Goal: Use online tool/utility: Utilize a website feature to perform a specific function

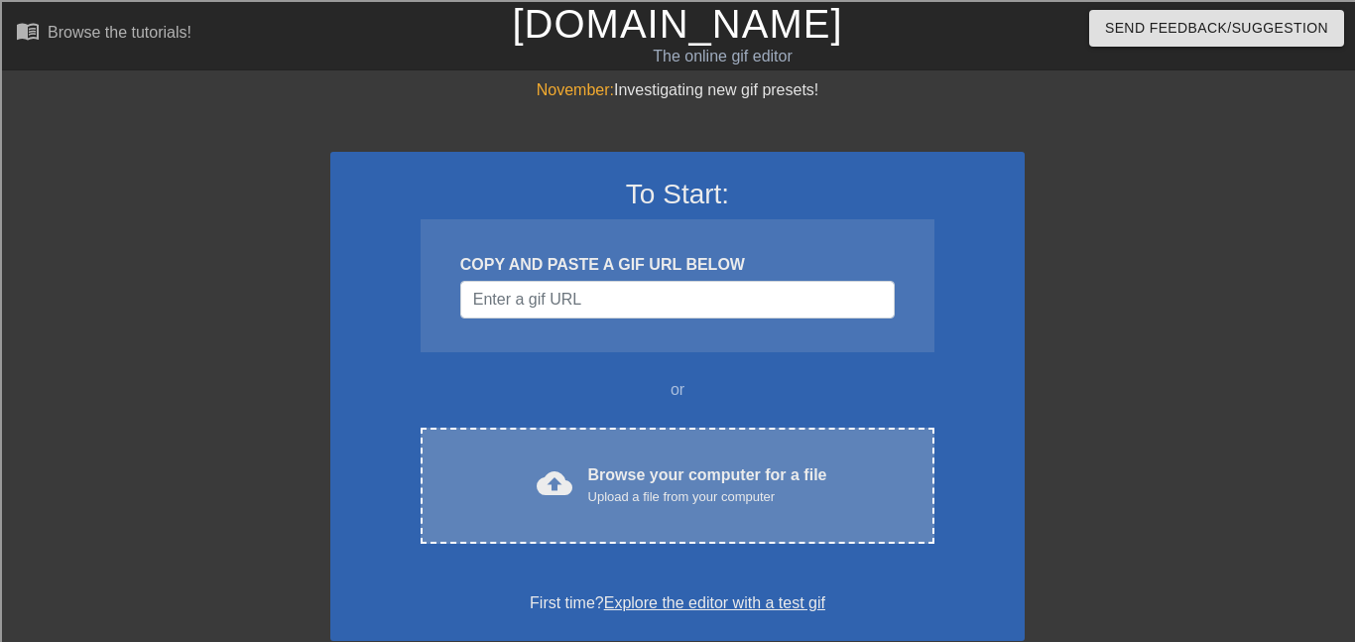
click at [619, 460] on div "cloud_upload Browse your computer for a file Upload a file from your computer C…" at bounding box center [678, 485] width 514 height 116
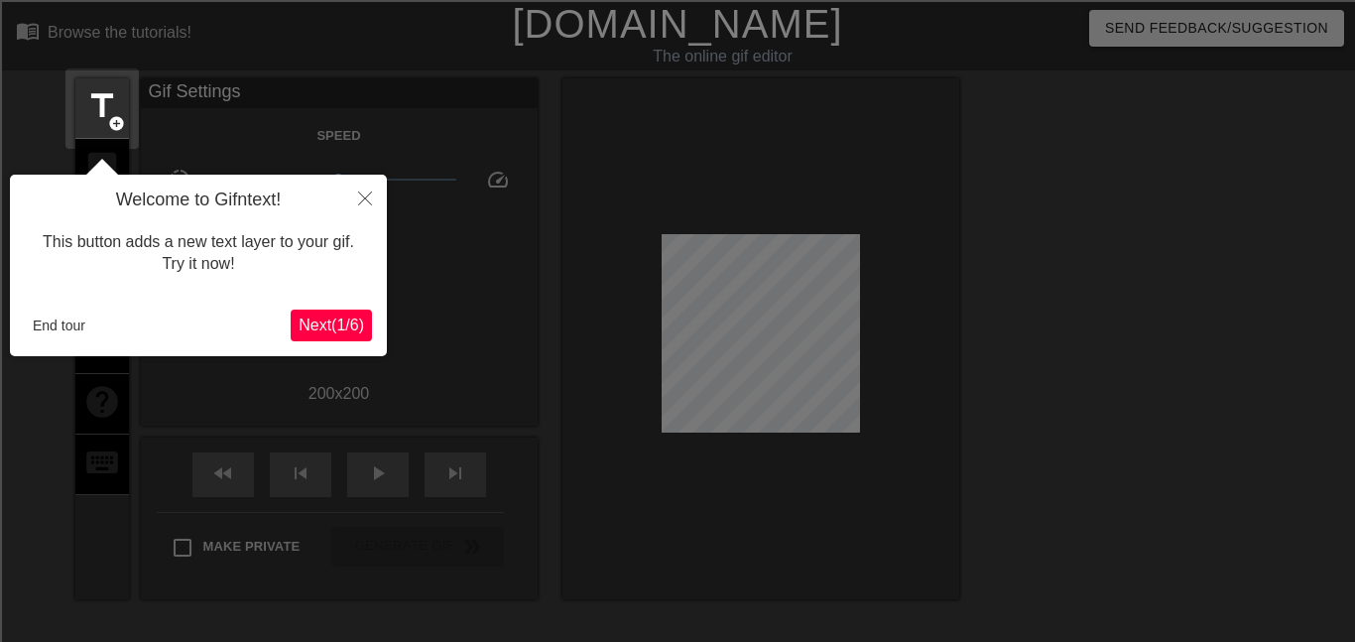
scroll to position [49, 0]
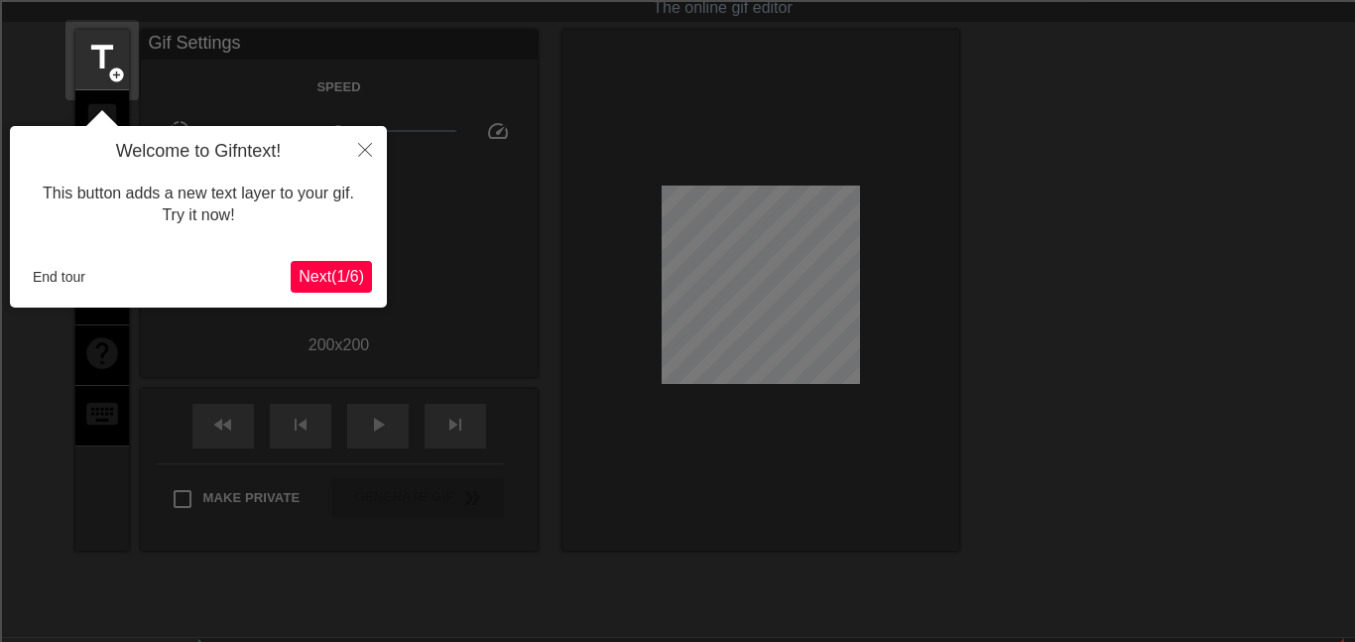
click at [358, 275] on span "Next ( 1 / 6 )" at bounding box center [331, 276] width 65 height 17
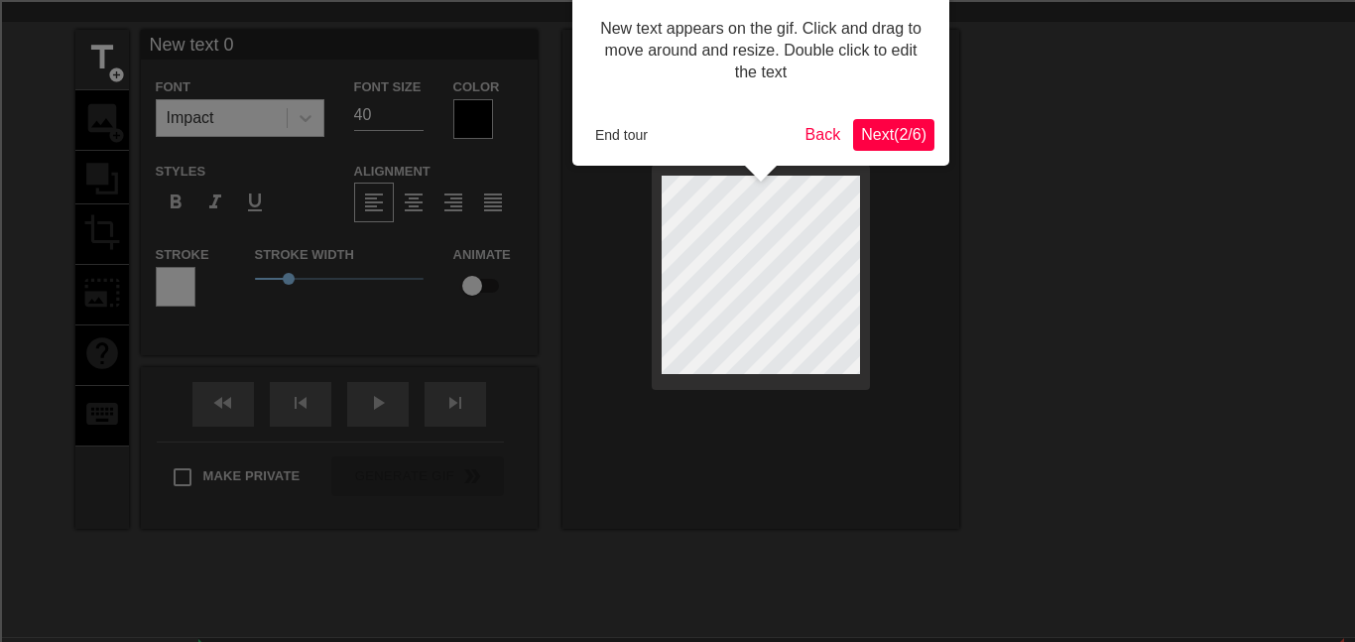
scroll to position [0, 0]
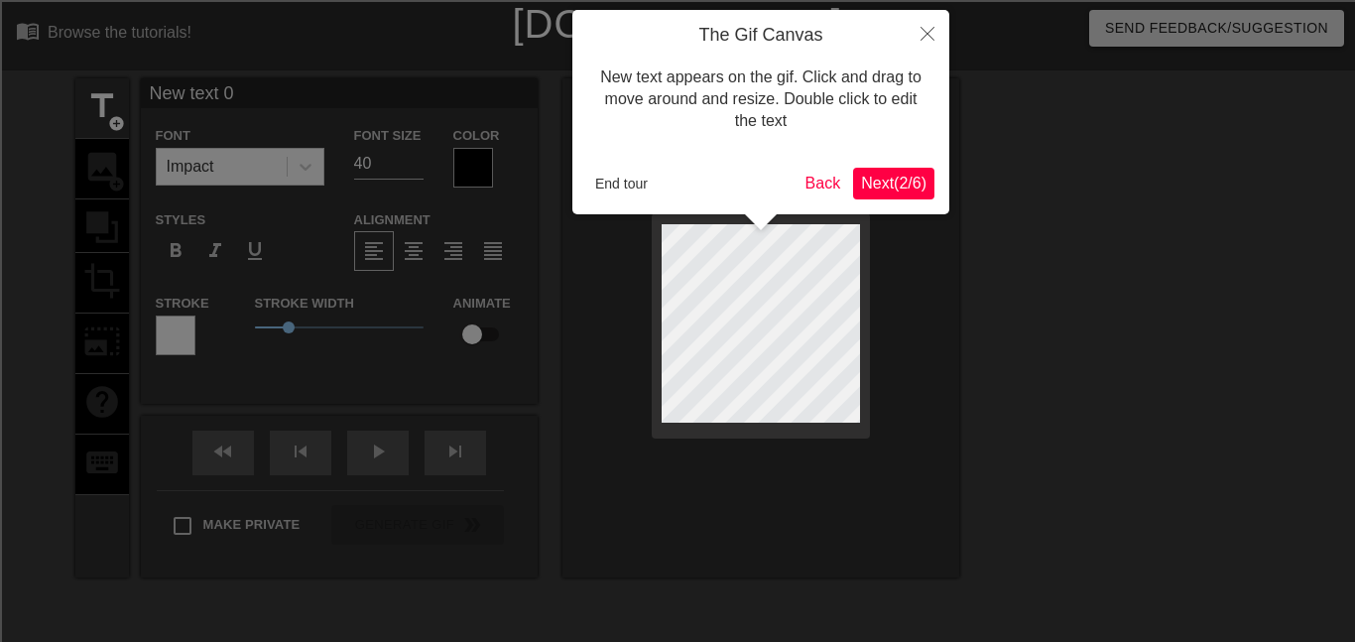
click at [879, 183] on span "Next ( 2 / 6 )" at bounding box center [893, 183] width 65 height 17
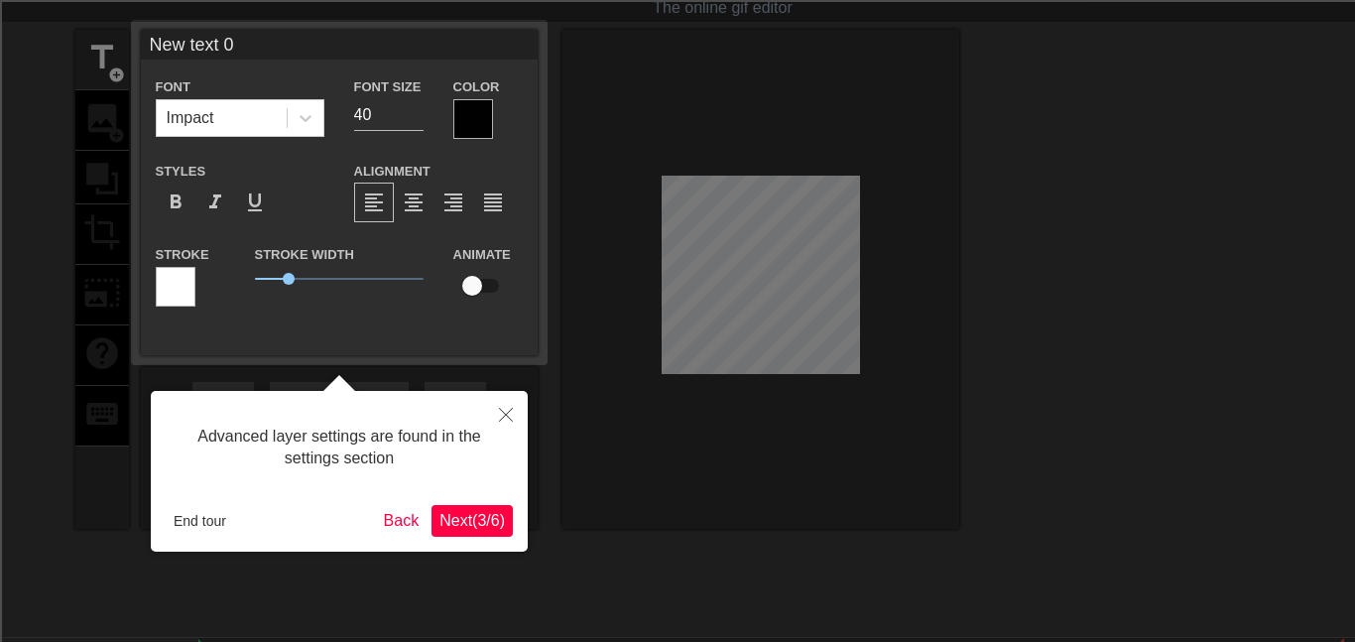
click at [492, 534] on button "Next ( 3 / 6 )" at bounding box center [471, 521] width 81 height 32
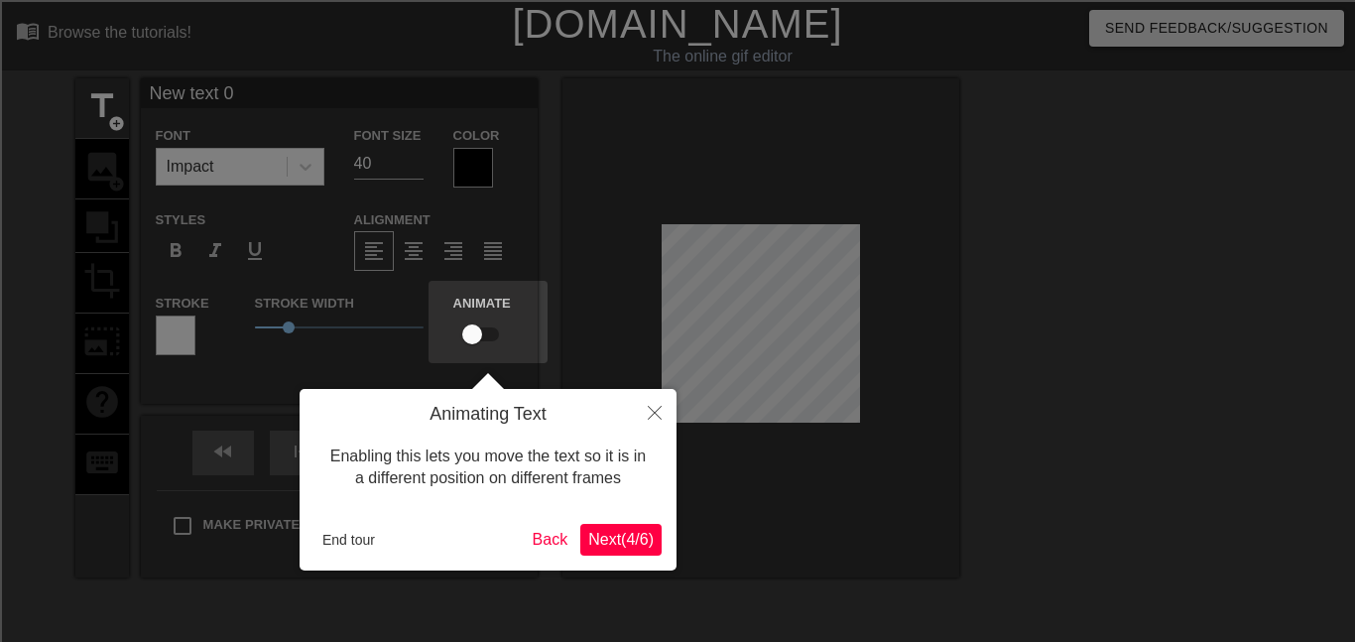
click at [615, 551] on button "Next ( 4 / 6 )" at bounding box center [620, 540] width 81 height 32
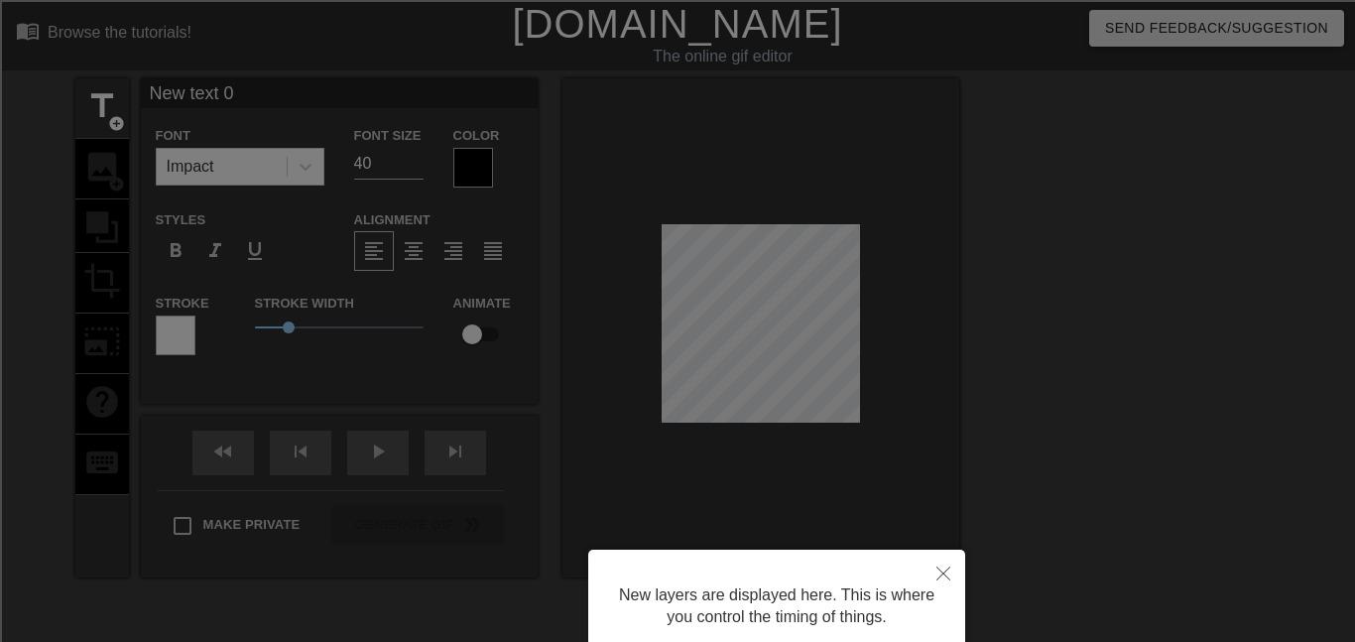
scroll to position [167, 0]
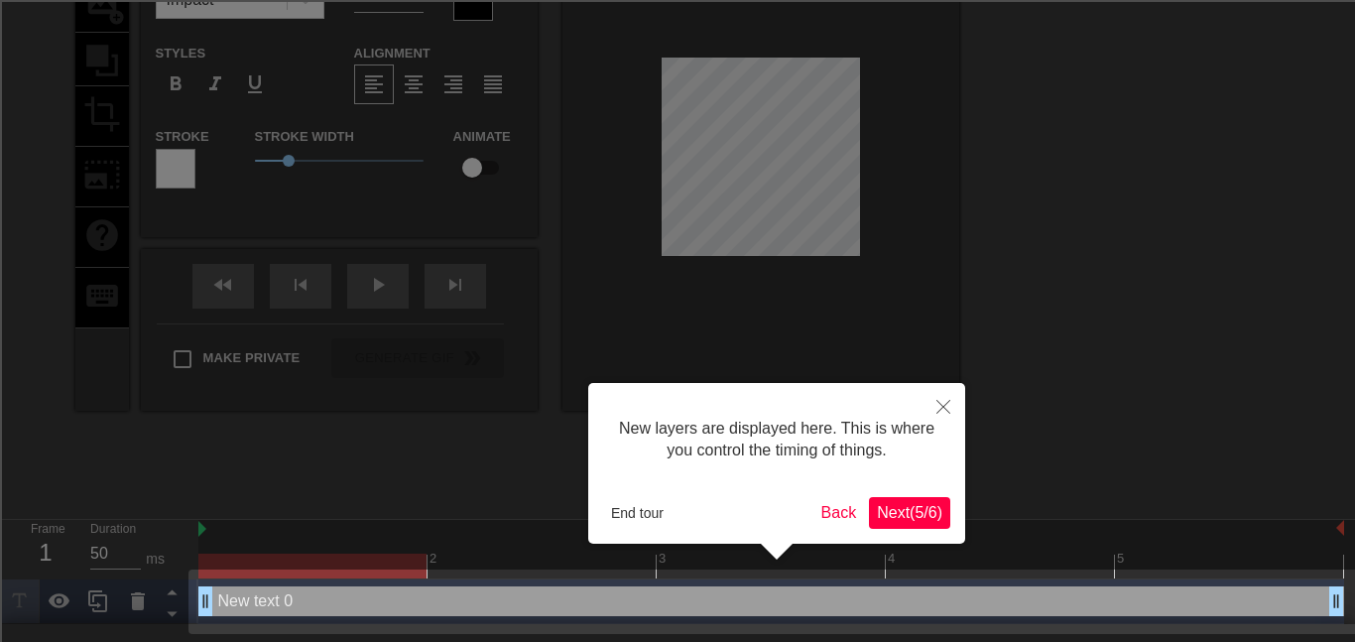
click at [936, 504] on span "Next ( 5 / 6 )" at bounding box center [909, 512] width 65 height 17
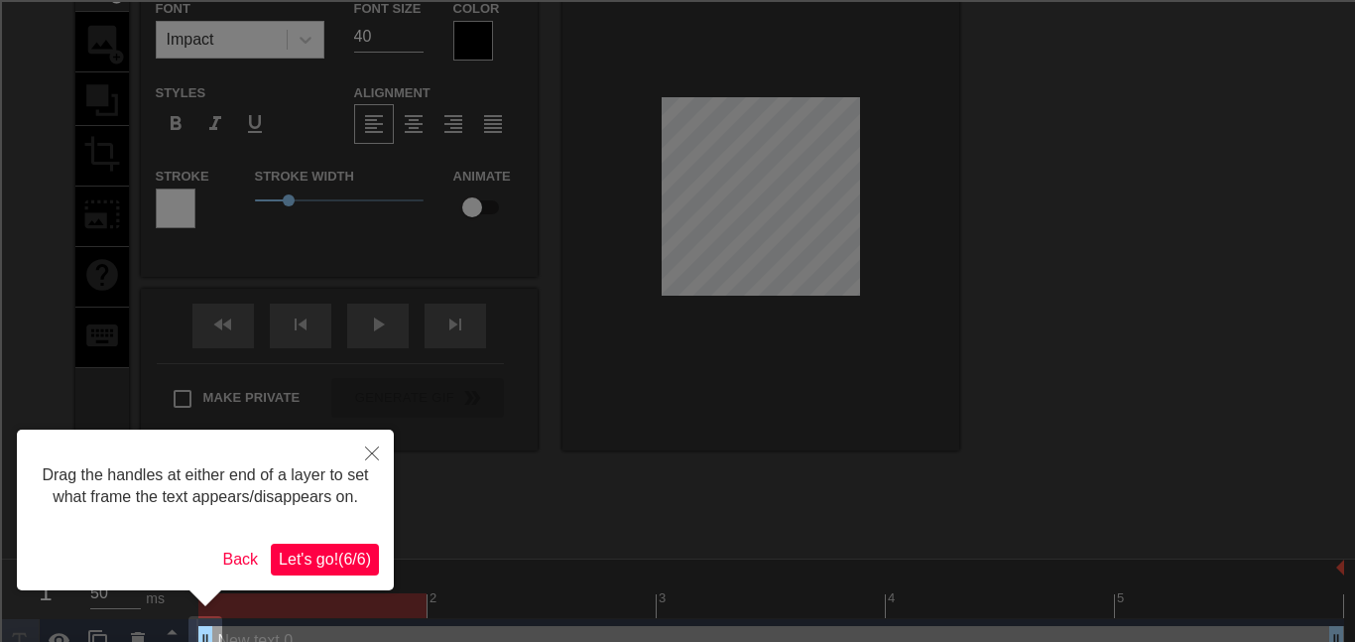
scroll to position [0, 0]
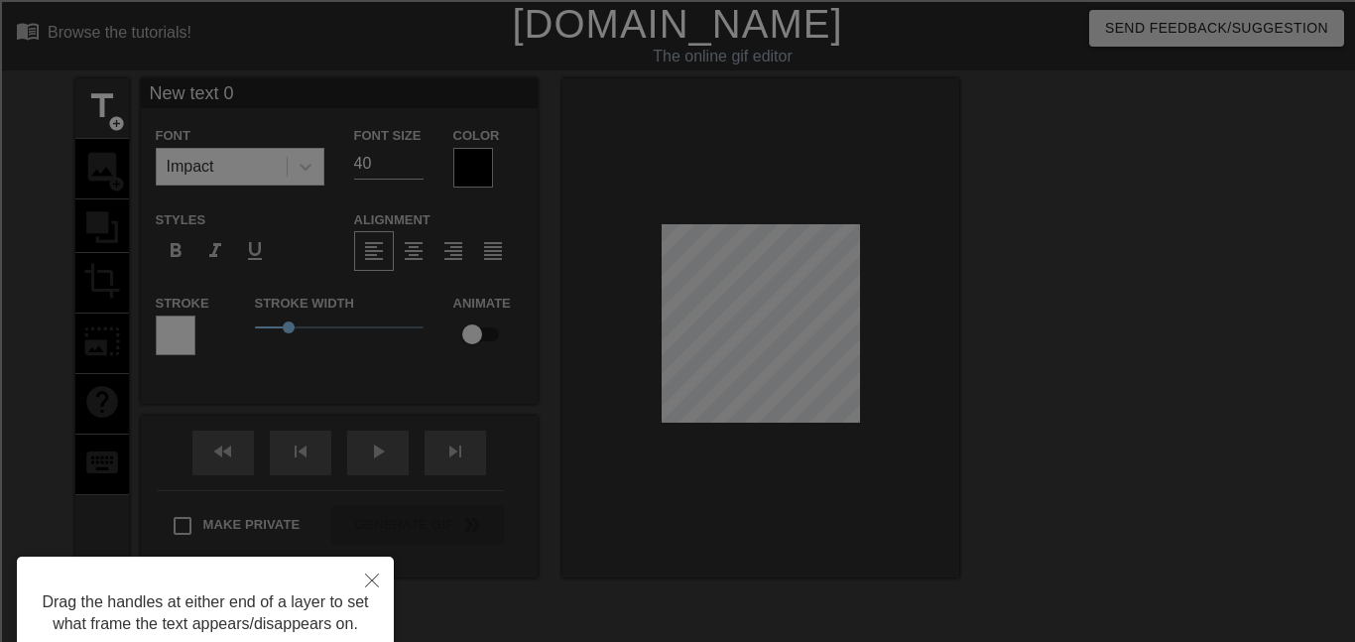
click at [813, 288] on div at bounding box center [677, 400] width 1355 height 800
click at [375, 568] on button "Close" at bounding box center [372, 579] width 44 height 46
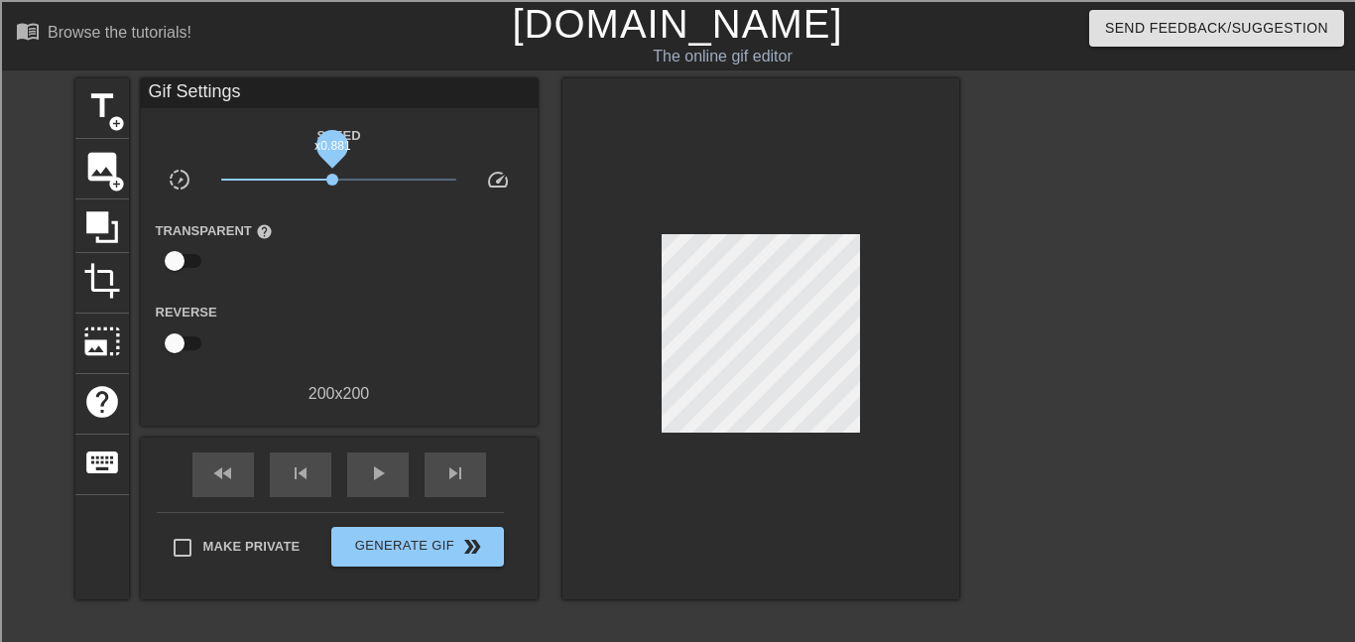
drag, startPoint x: 330, startPoint y: 181, endPoint x: 332, endPoint y: 191, distance: 11.1
click at [332, 191] on div "x0.881" at bounding box center [338, 183] width 265 height 31
click at [385, 477] on span "play_arrow" at bounding box center [378, 473] width 24 height 24
click at [385, 477] on span "pause" at bounding box center [378, 473] width 24 height 24
click at [385, 477] on span "play_arrow" at bounding box center [378, 473] width 24 height 24
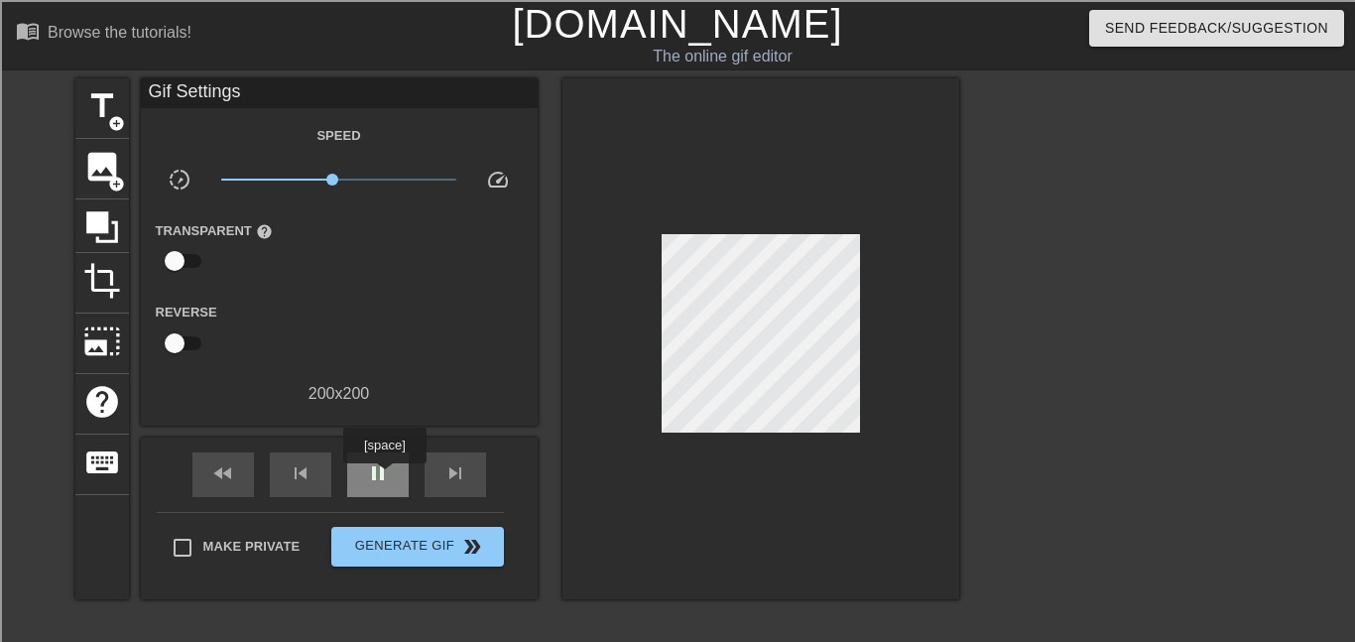
click at [385, 477] on span "pause" at bounding box center [378, 473] width 24 height 24
click at [438, 478] on div "skip_next" at bounding box center [455, 474] width 61 height 45
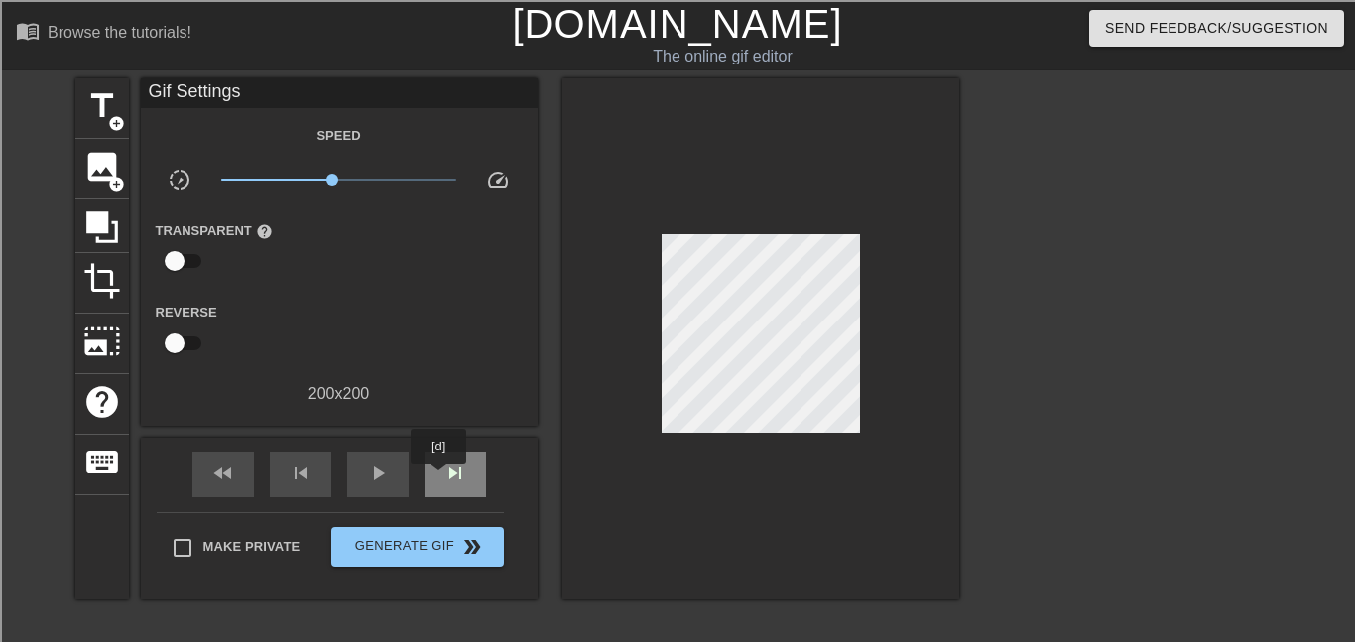
click at [438, 478] on div "skip_next" at bounding box center [455, 474] width 61 height 45
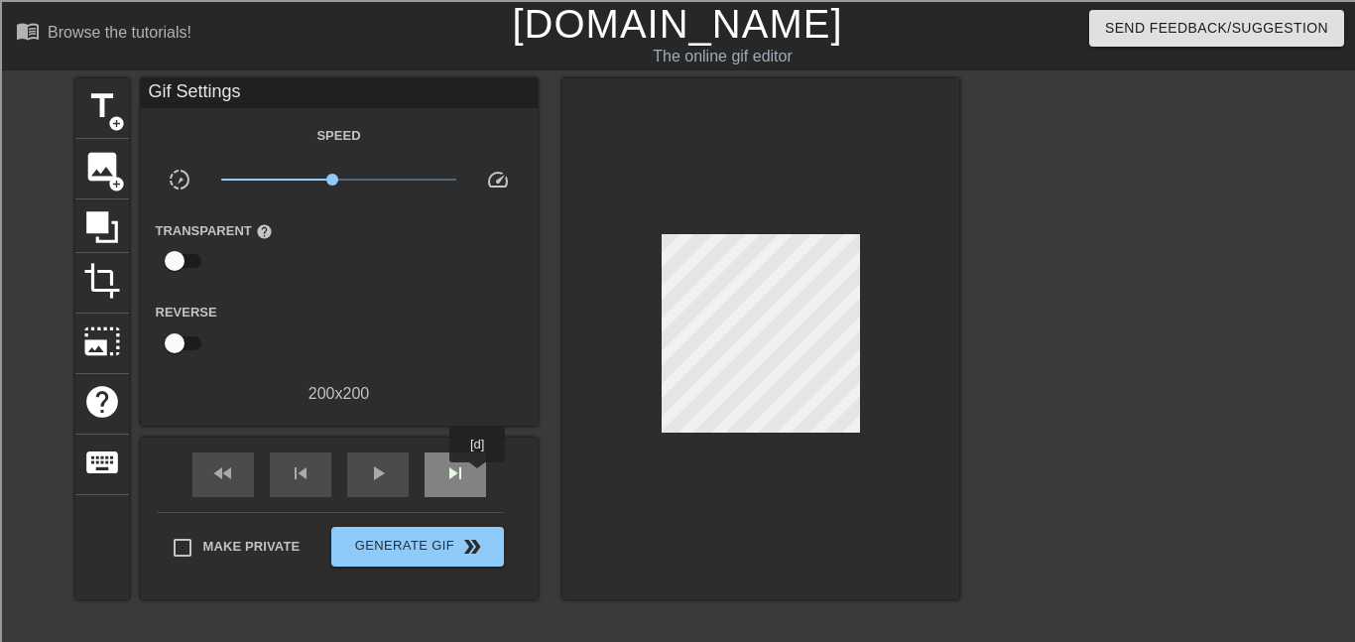
click at [477, 476] on div "skip_next" at bounding box center [455, 474] width 61 height 45
click at [95, 167] on span "image" at bounding box center [102, 167] width 38 height 38
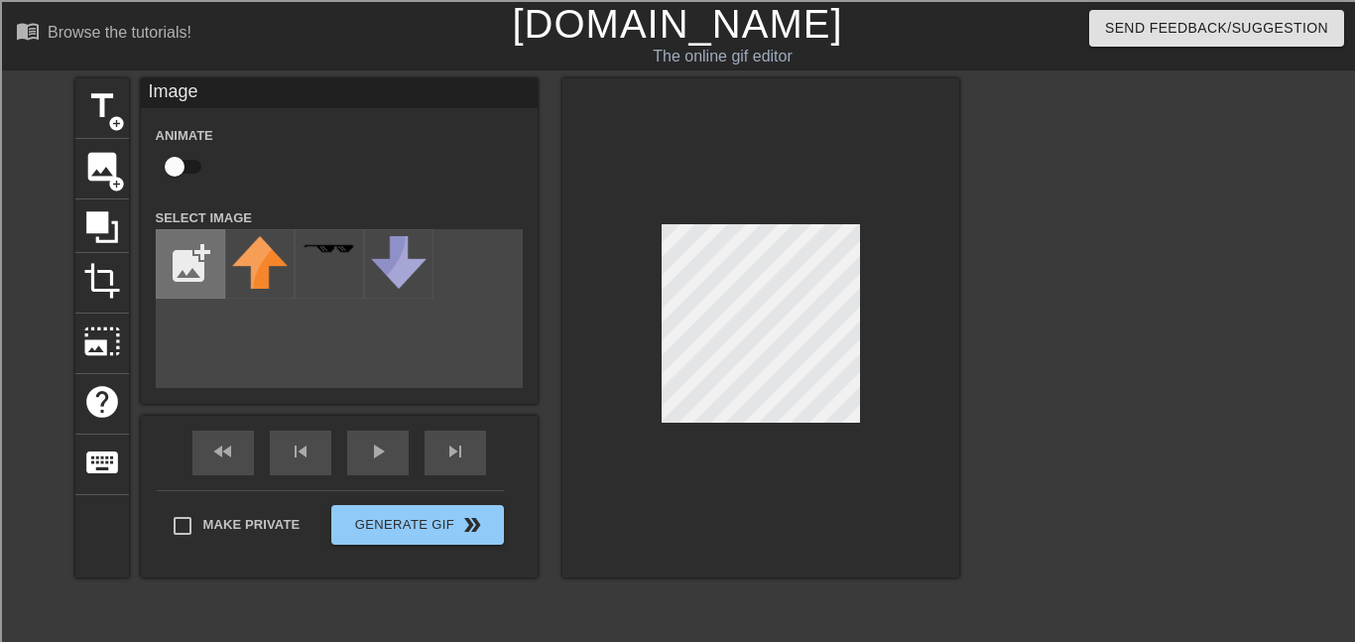
click at [197, 246] on input "file" at bounding box center [190, 263] width 67 height 67
type input "C:\fakepath\34_grande.webp"
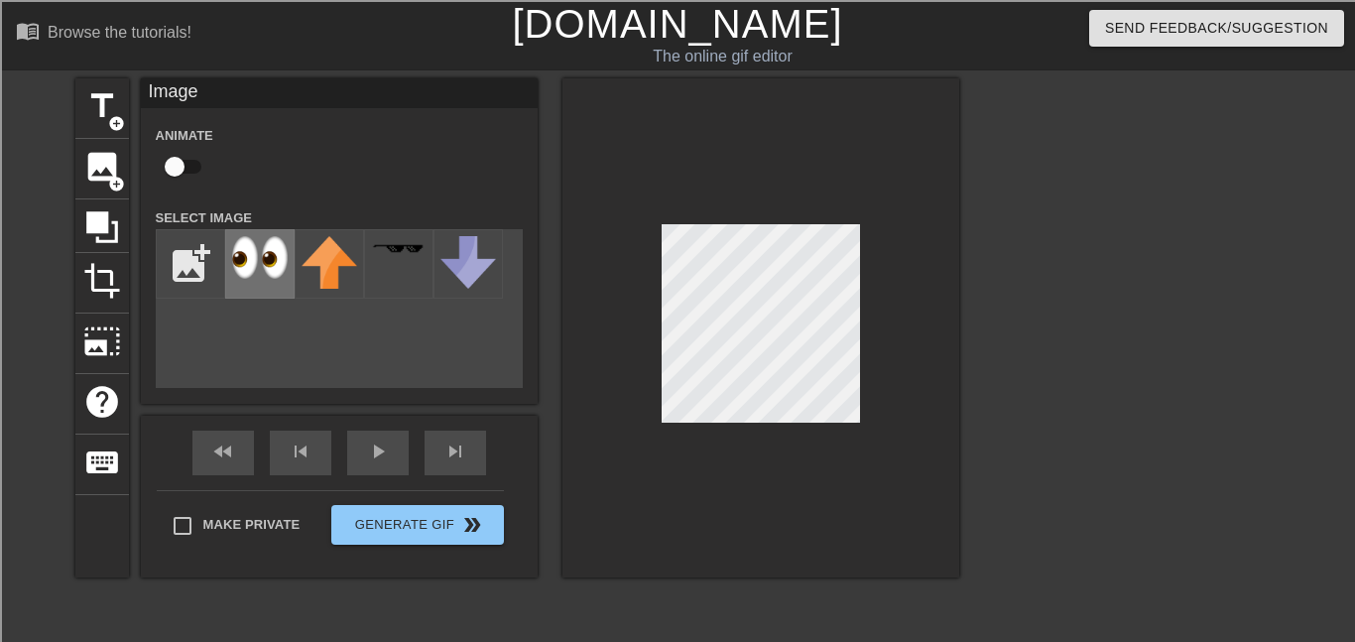
click at [268, 254] on img at bounding box center [260, 257] width 56 height 43
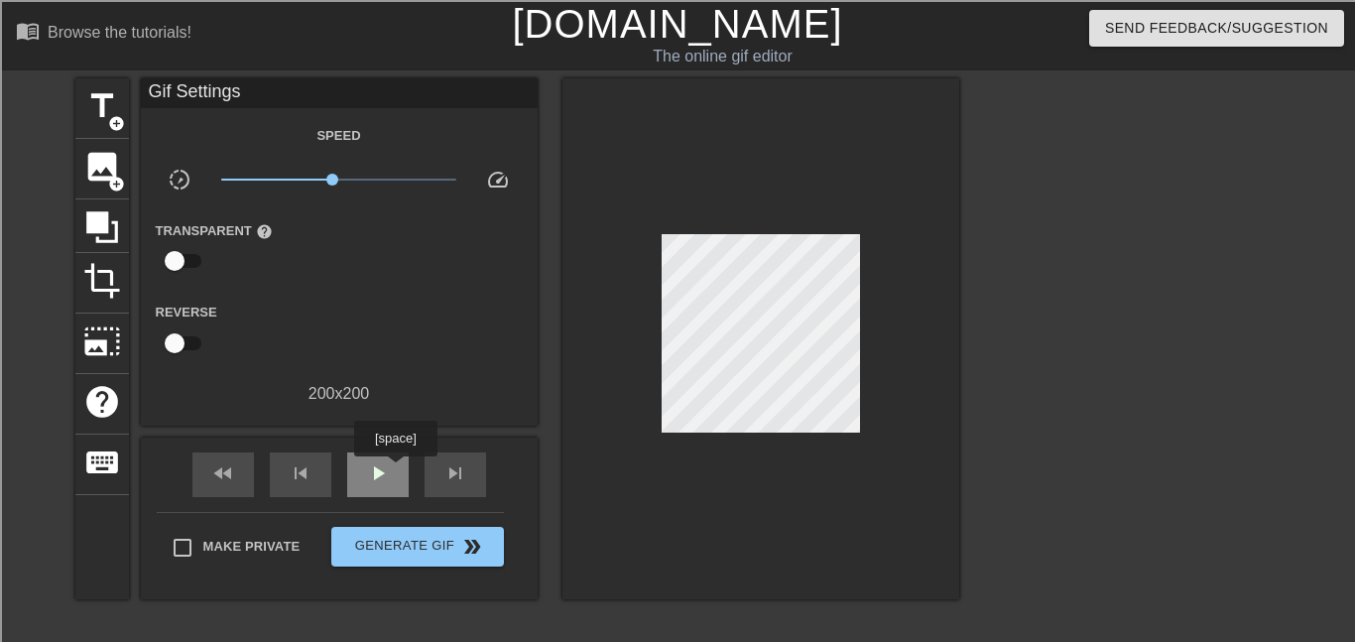
click at [392, 471] on div "play_arrow" at bounding box center [377, 474] width 61 height 45
click at [392, 471] on div "pause" at bounding box center [377, 474] width 61 height 45
click at [399, 472] on div "play_arrow" at bounding box center [377, 474] width 61 height 45
click at [399, 472] on div "pause" at bounding box center [377, 474] width 61 height 45
click at [445, 475] on span "skip_next" at bounding box center [455, 473] width 24 height 24
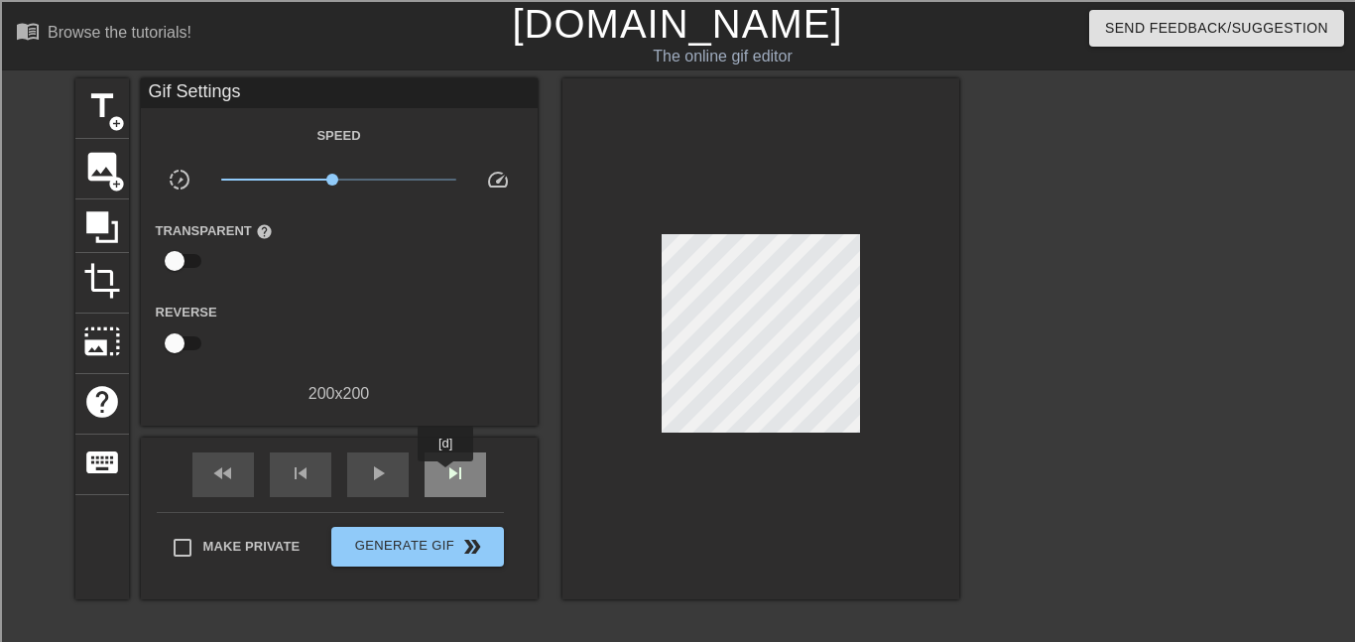
click at [445, 475] on span "skip_next" at bounding box center [455, 473] width 24 height 24
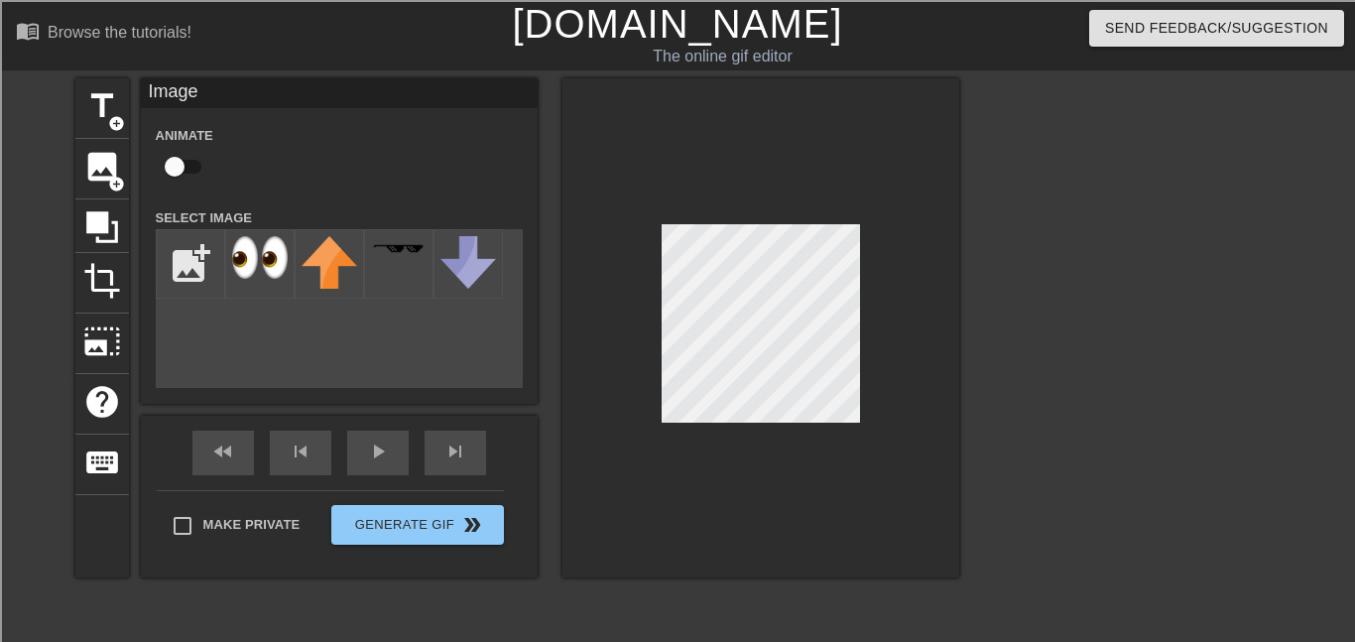
click at [179, 163] on input "checkbox" at bounding box center [174, 167] width 113 height 38
checkbox input "true"
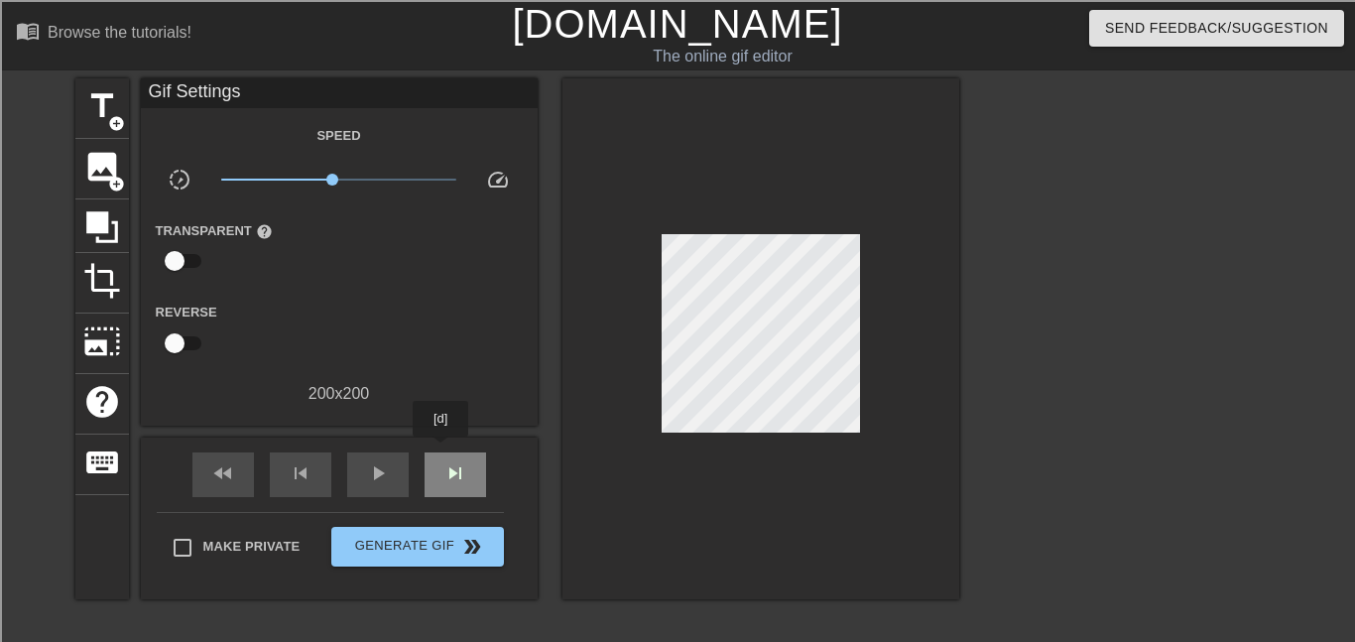
click at [440, 452] on div "skip_next" at bounding box center [455, 474] width 61 height 45
click at [354, 472] on div "play_arrow" at bounding box center [377, 474] width 61 height 45
click at [354, 472] on div "pause" at bounding box center [377, 474] width 61 height 45
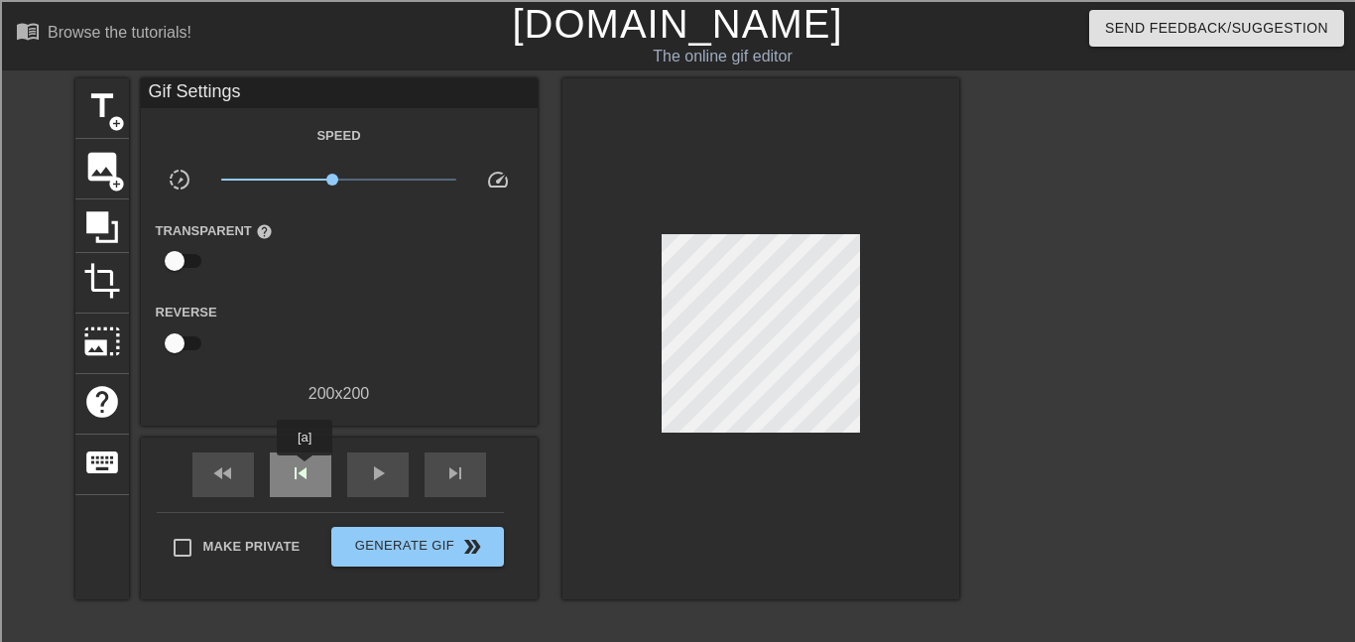
click at [305, 469] on span "skip_previous" at bounding box center [301, 473] width 24 height 24
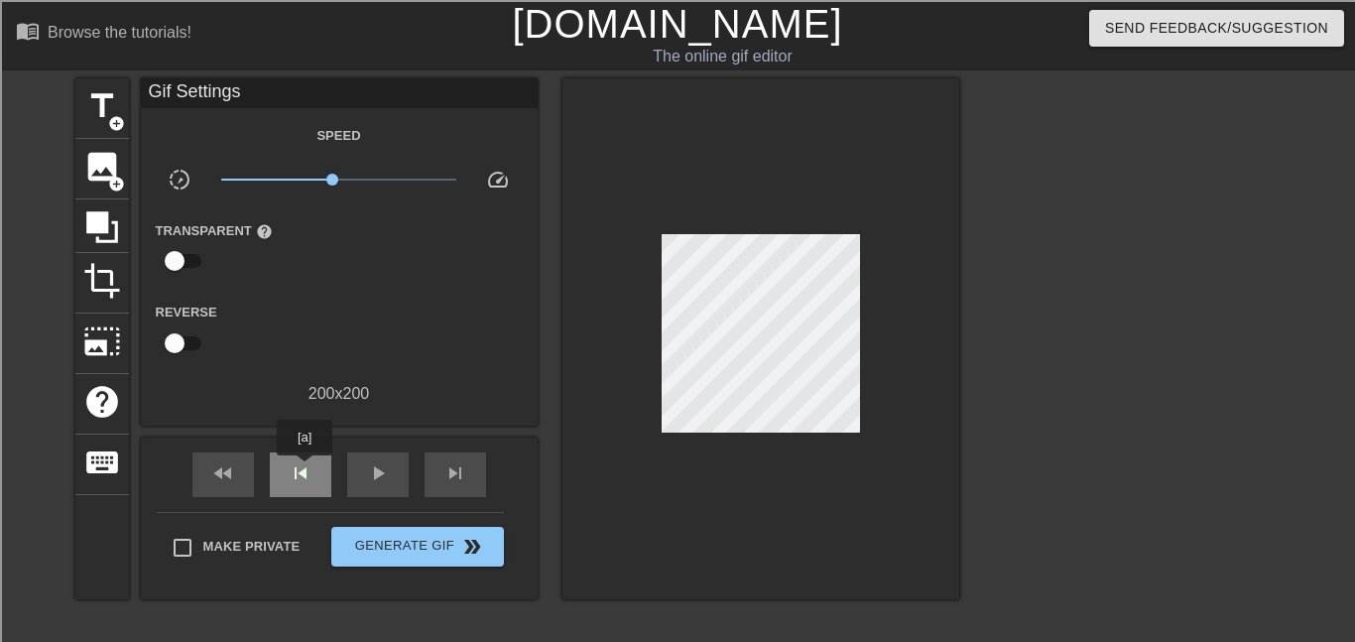
click at [305, 469] on span "skip_previous" at bounding box center [301, 473] width 24 height 24
click at [459, 473] on span "skip_next" at bounding box center [455, 473] width 24 height 24
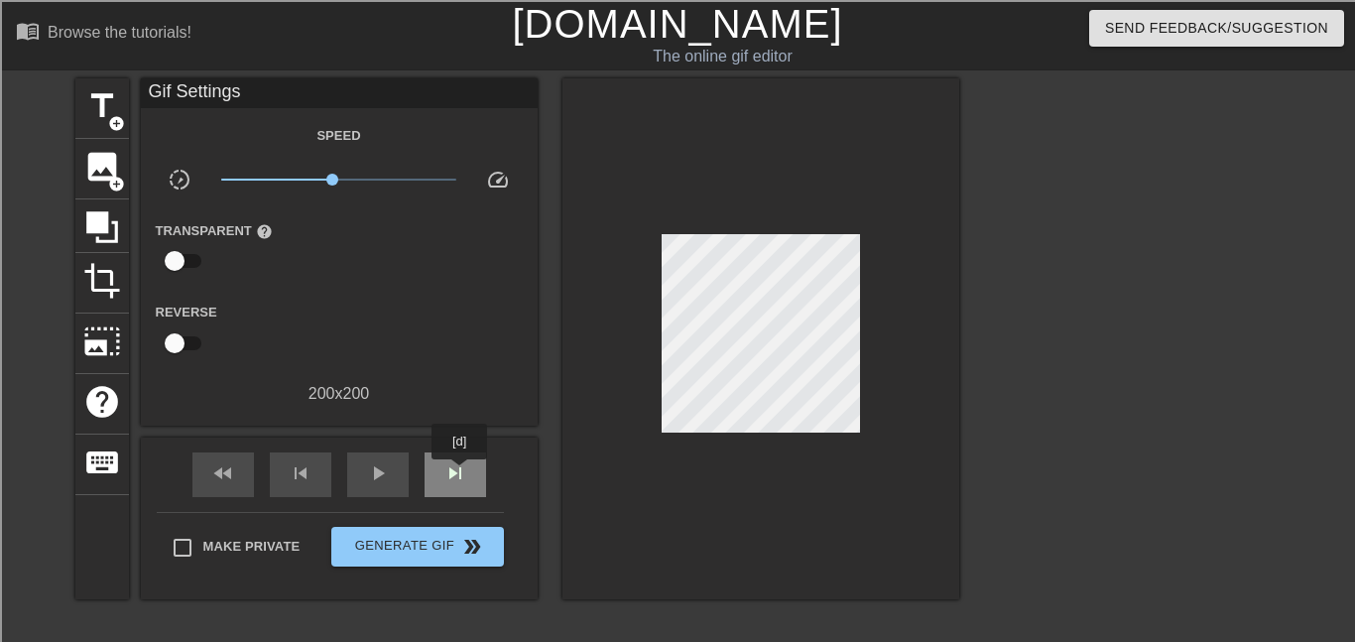
click at [459, 473] on span "skip_next" at bounding box center [455, 473] width 24 height 24
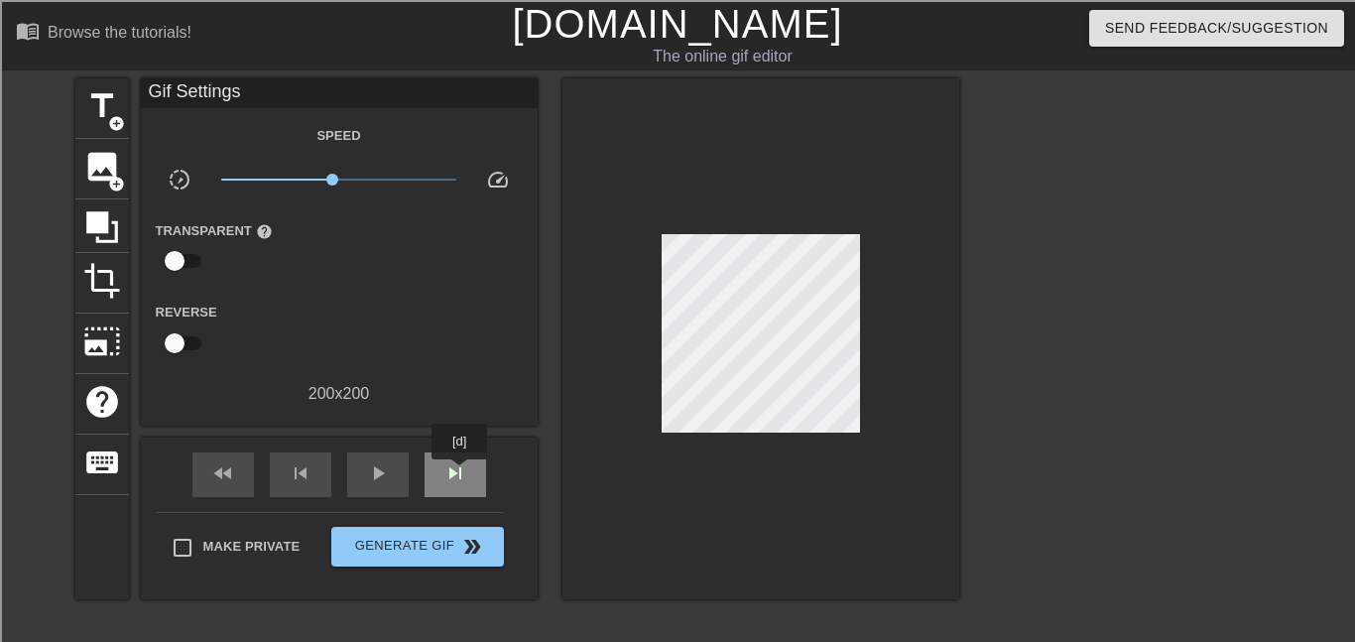
click at [459, 473] on span "skip_next" at bounding box center [455, 473] width 24 height 24
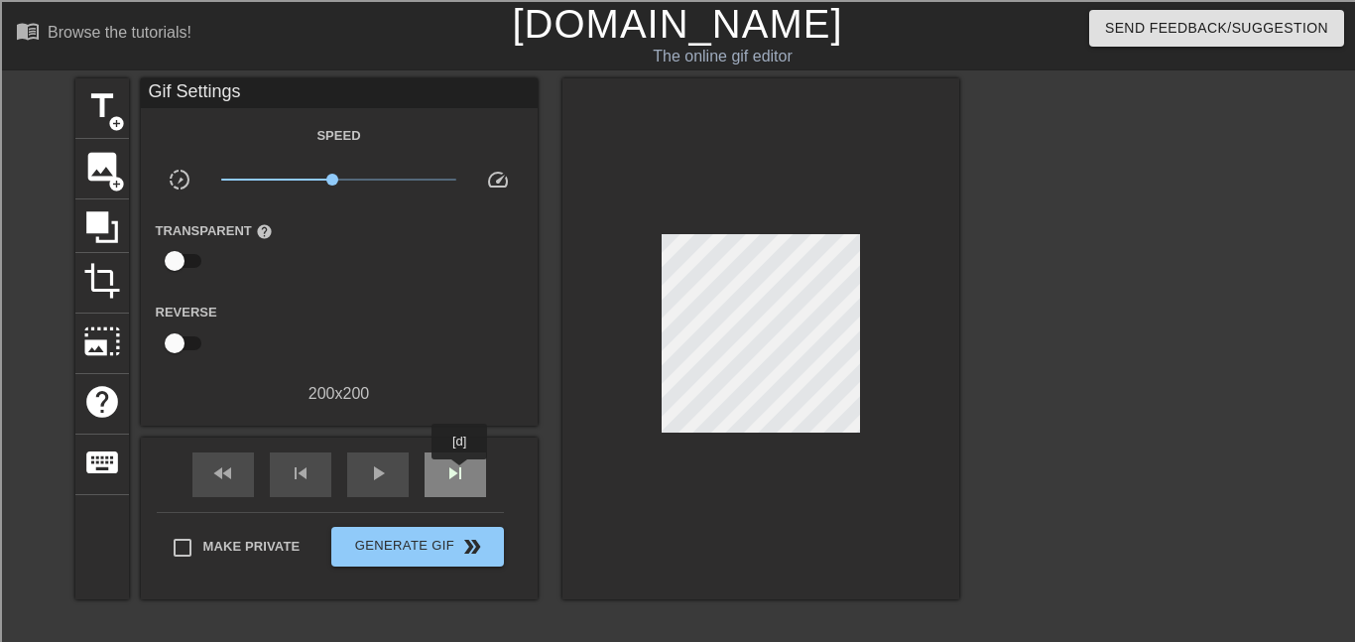
click at [459, 473] on span "skip_next" at bounding box center [455, 473] width 24 height 24
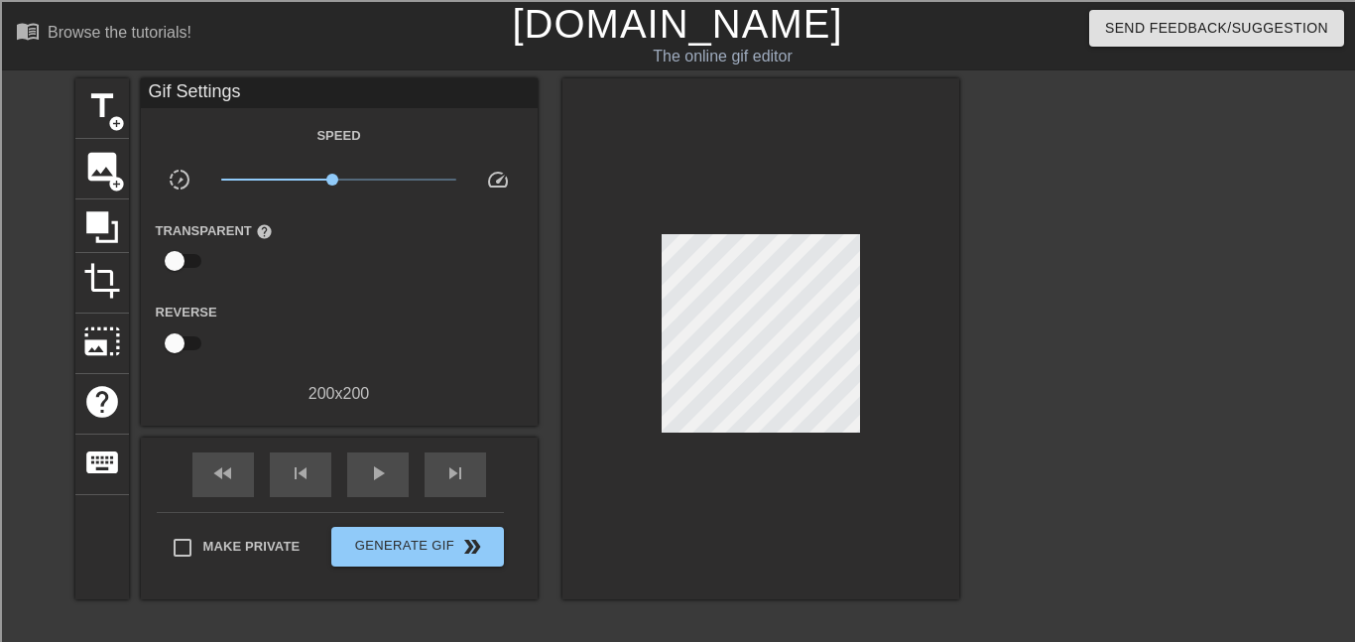
click at [652, 290] on div at bounding box center [760, 338] width 397 height 521
click at [439, 478] on div "skip_next" at bounding box center [455, 474] width 61 height 45
click at [117, 160] on span "image" at bounding box center [102, 167] width 38 height 38
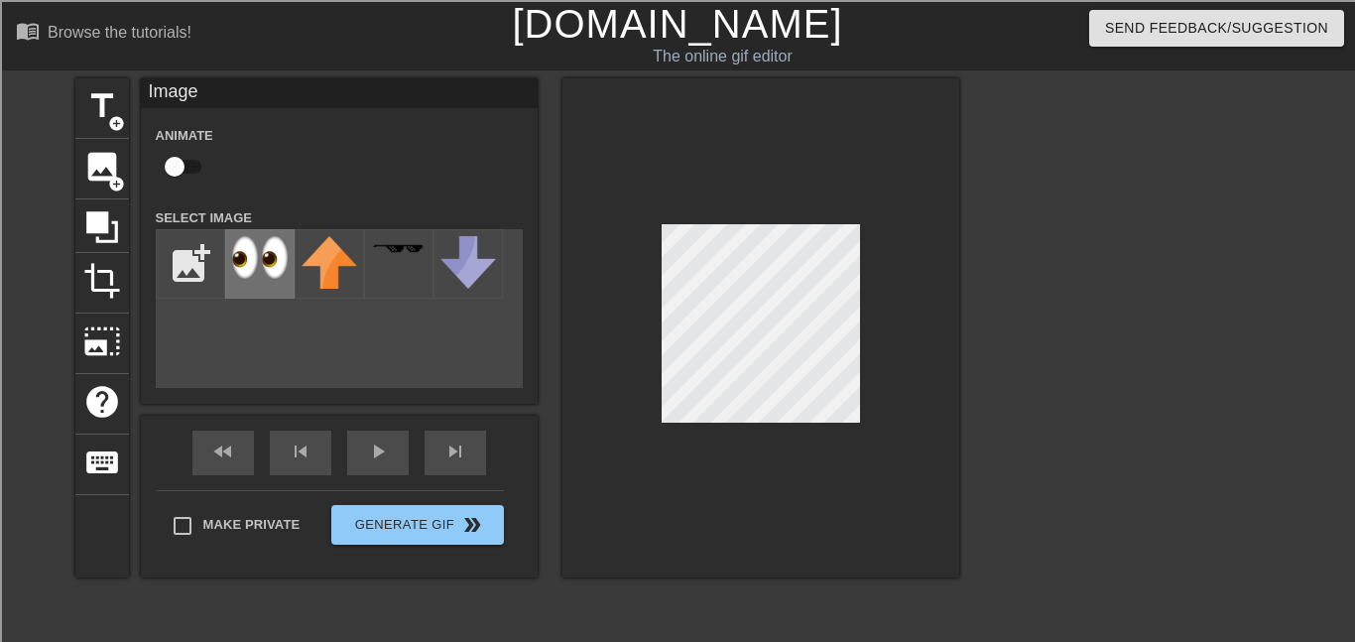
click at [242, 284] on div at bounding box center [259, 263] width 69 height 69
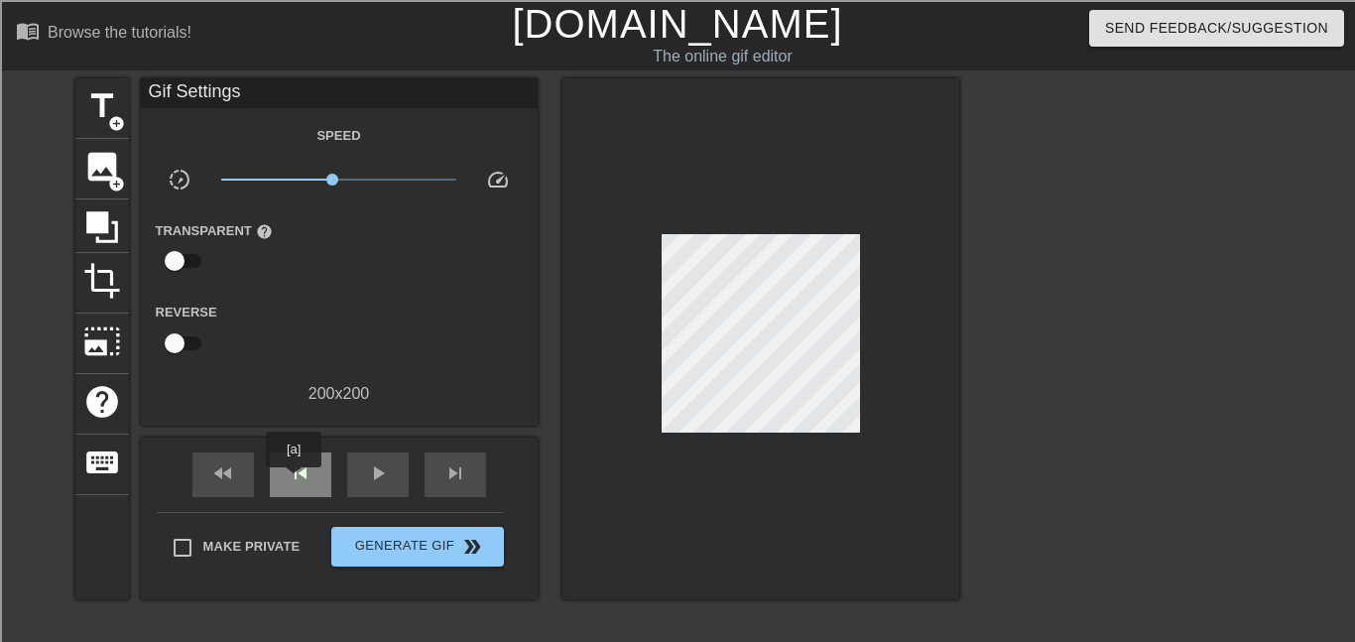
click at [294, 481] on span "skip_previous" at bounding box center [301, 473] width 24 height 24
click at [363, 480] on div "play_arrow" at bounding box center [377, 474] width 61 height 45
click at [363, 480] on div "pause" at bounding box center [377, 474] width 61 height 45
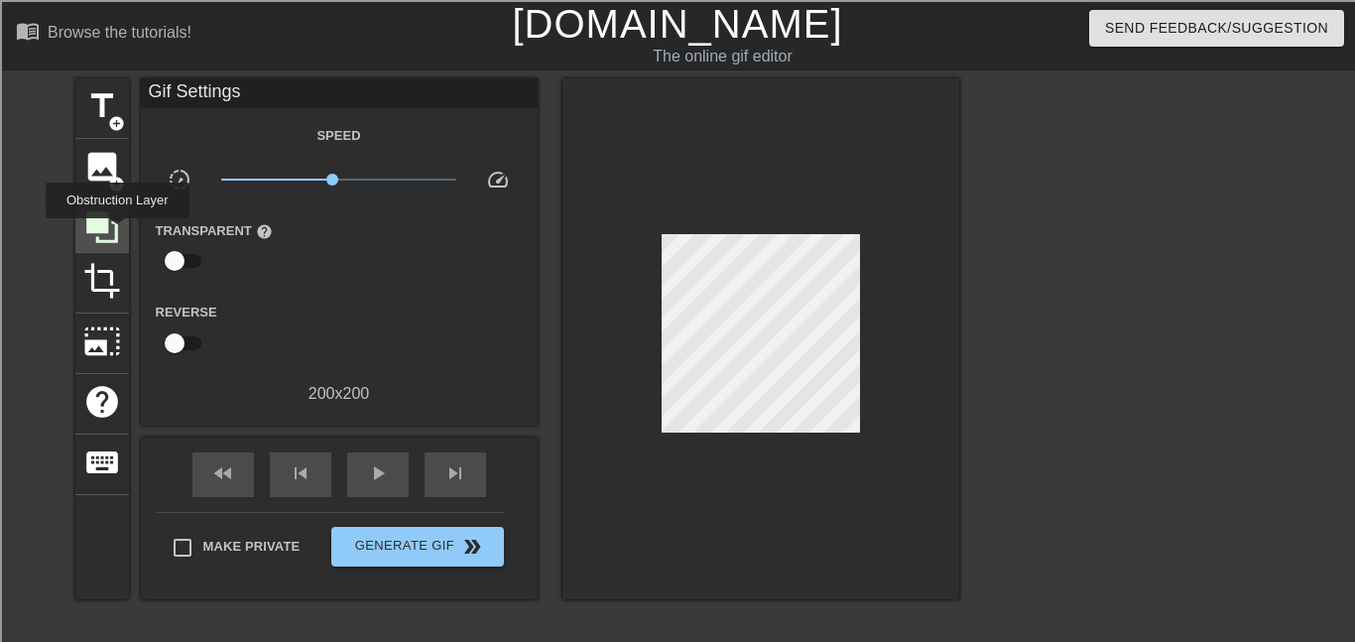
click at [116, 232] on icon at bounding box center [102, 227] width 32 height 32
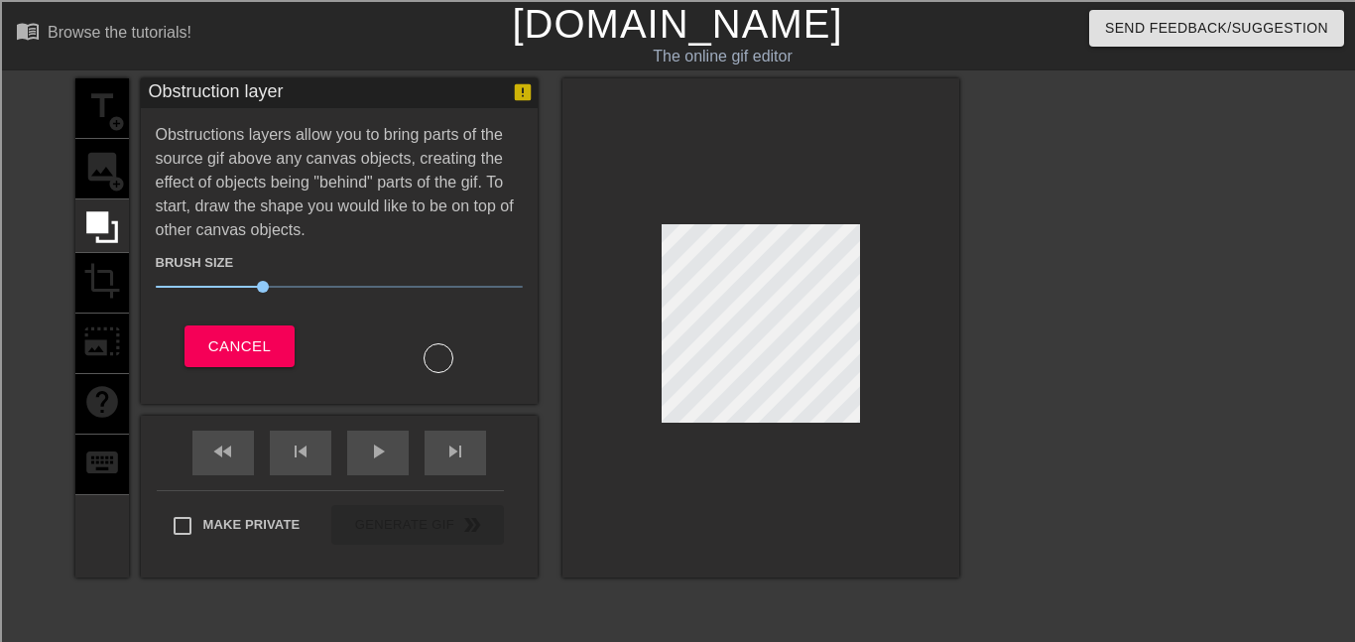
drag, startPoint x: 301, startPoint y: 180, endPoint x: 332, endPoint y: 188, distance: 33.0
click at [332, 188] on div "Obstructions layers allow you to bring parts of the source gif above any canvas…" at bounding box center [339, 248] width 367 height 250
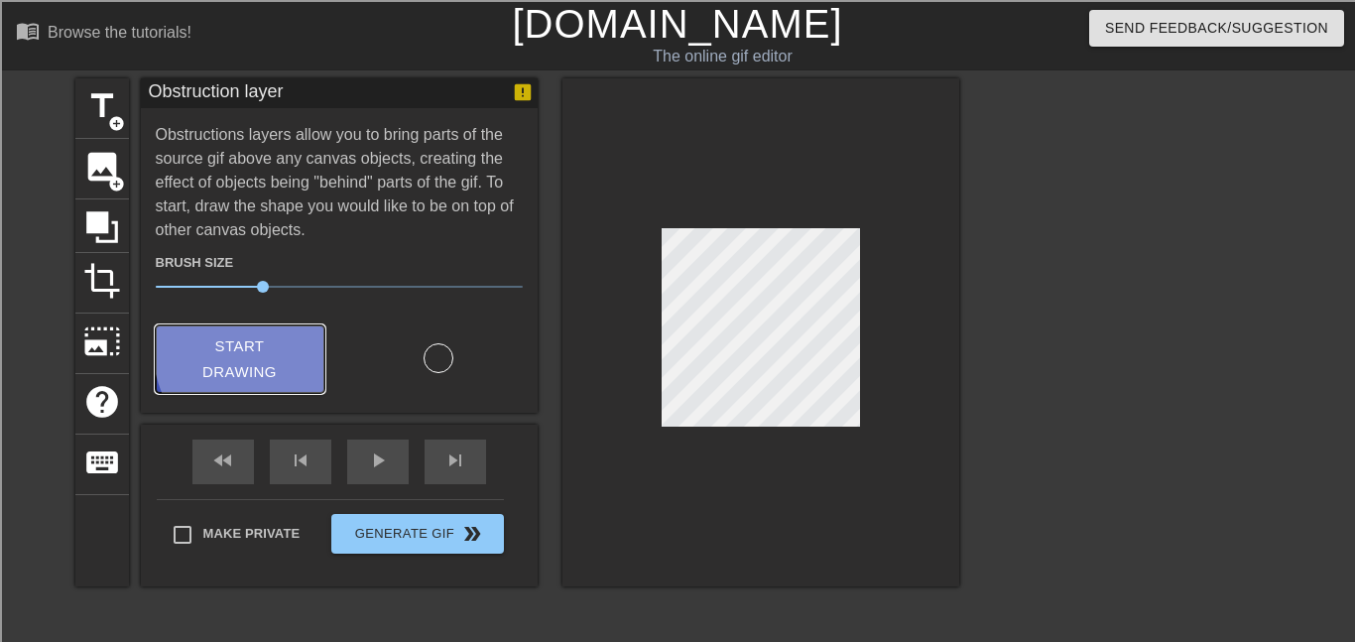
click at [293, 340] on span "Start Drawing" at bounding box center [240, 359] width 121 height 53
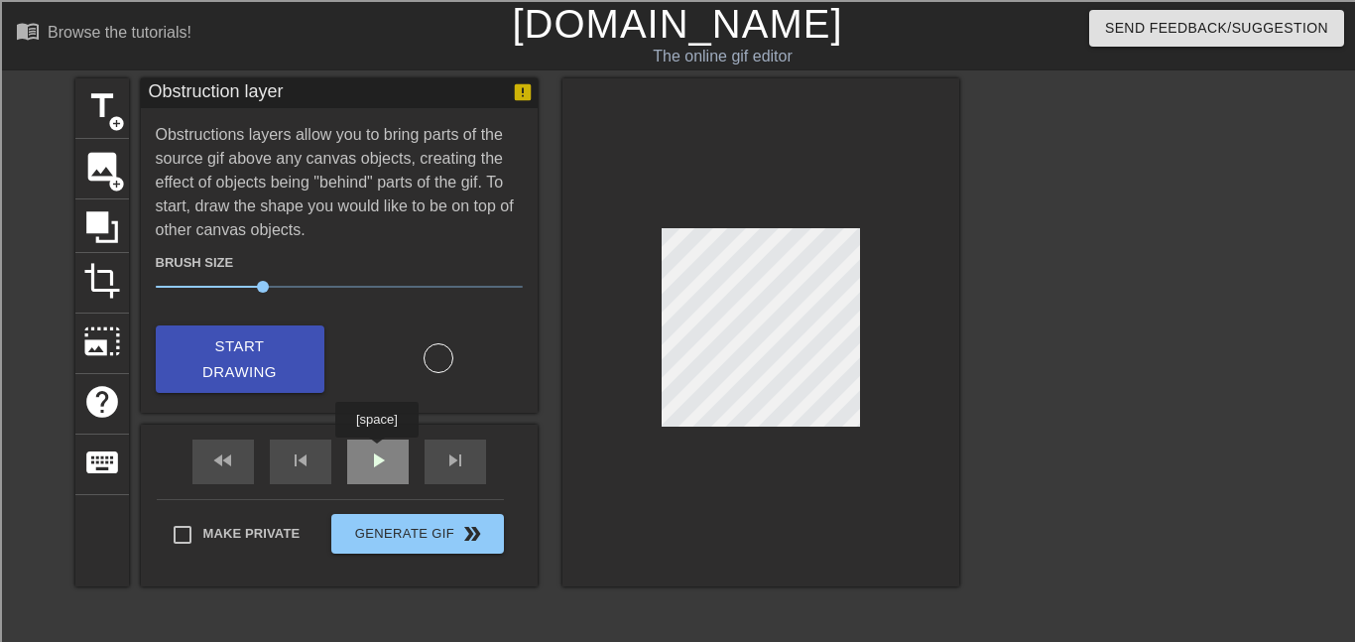
click at [377, 451] on div "play_arrow" at bounding box center [377, 461] width 61 height 45
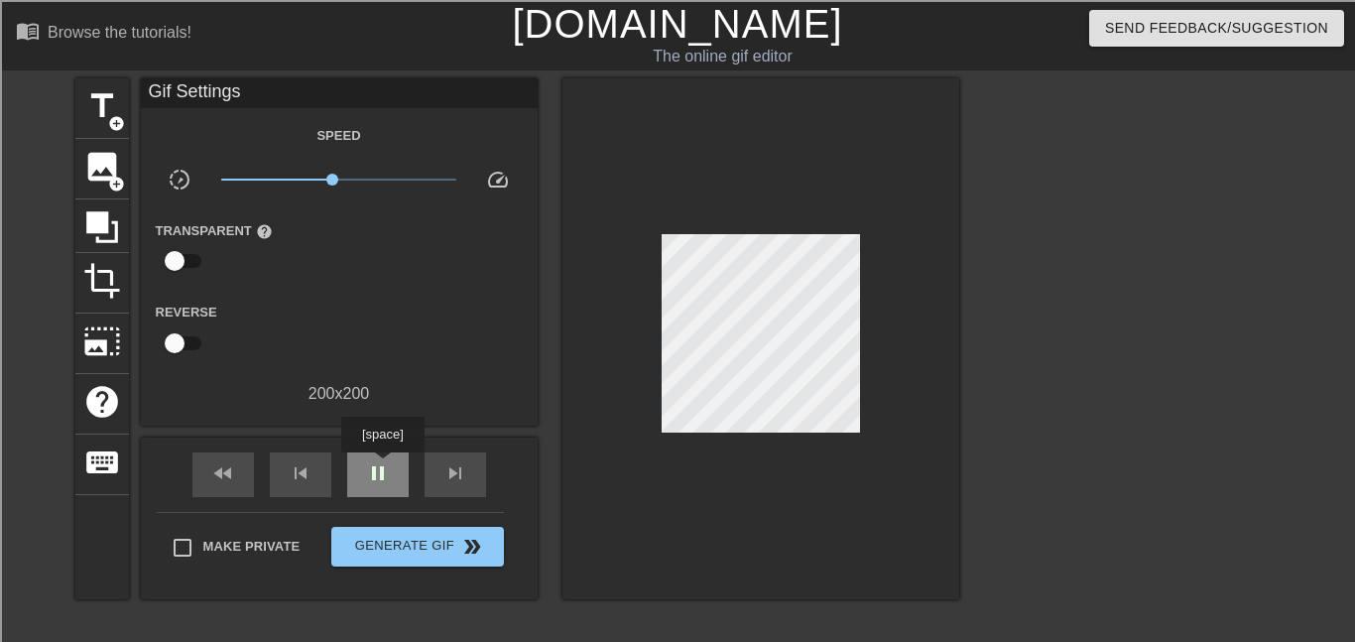
click at [383, 467] on span "pause" at bounding box center [378, 473] width 24 height 24
click at [383, 467] on span "play_arrow" at bounding box center [378, 473] width 24 height 24
click at [383, 467] on span "pause" at bounding box center [378, 473] width 24 height 24
click at [383, 467] on span "play_arrow" at bounding box center [378, 473] width 24 height 24
click at [383, 467] on span "pause" at bounding box center [378, 473] width 24 height 24
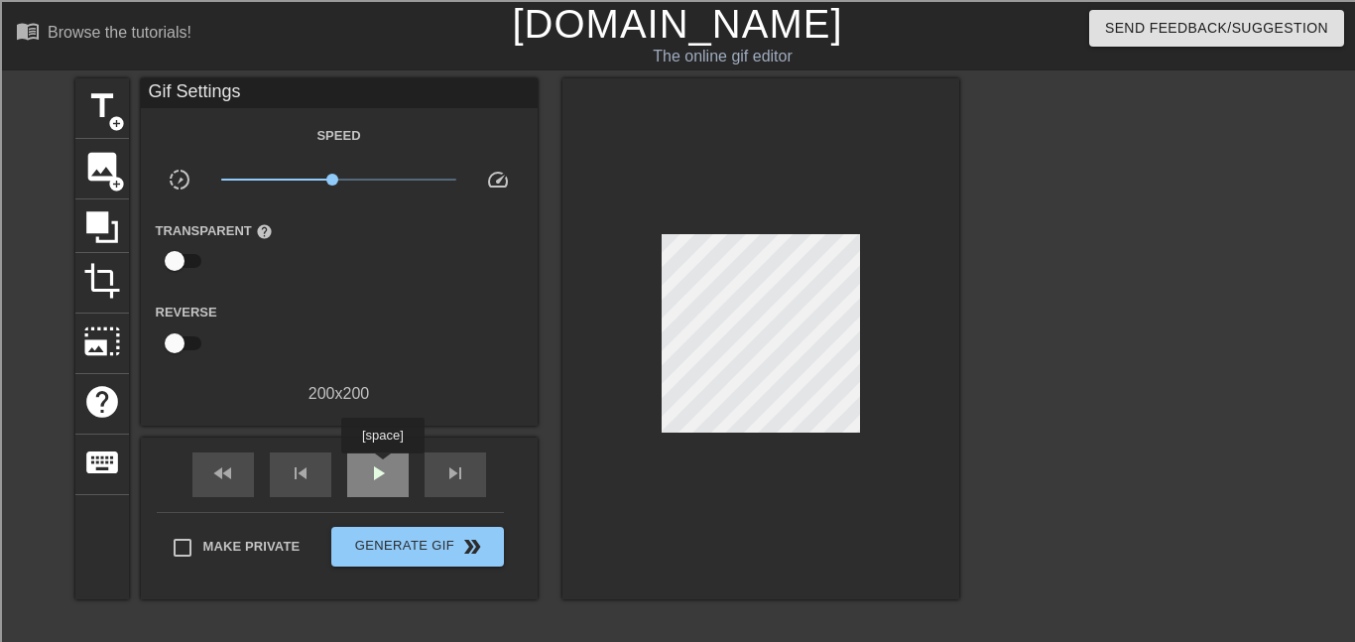
click at [383, 467] on span "play_arrow" at bounding box center [378, 473] width 24 height 24
click at [383, 467] on span "pause" at bounding box center [378, 473] width 24 height 24
click at [383, 467] on span "play_arrow" at bounding box center [378, 473] width 24 height 24
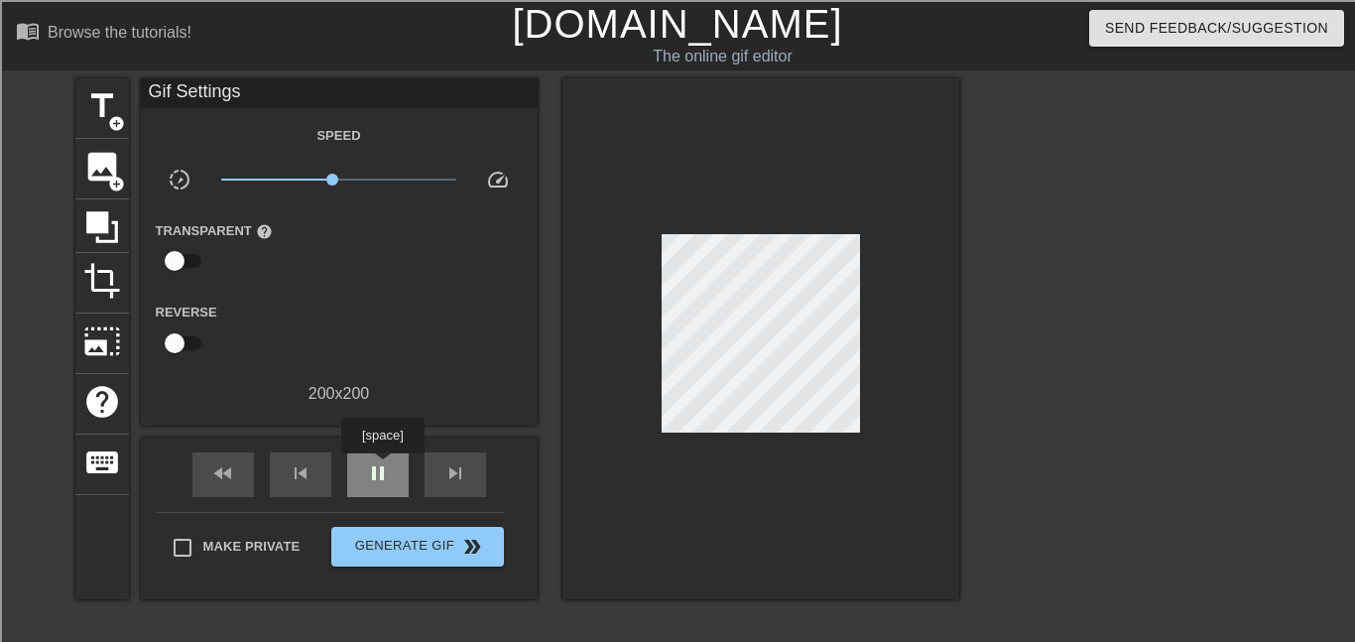
click at [383, 467] on span "pause" at bounding box center [378, 473] width 24 height 24
click at [383, 467] on span "play_arrow" at bounding box center [378, 473] width 24 height 24
click at [383, 467] on span "pause" at bounding box center [378, 473] width 24 height 24
click at [383, 467] on span "play_arrow" at bounding box center [378, 473] width 24 height 24
click at [383, 467] on span "pause" at bounding box center [378, 473] width 24 height 24
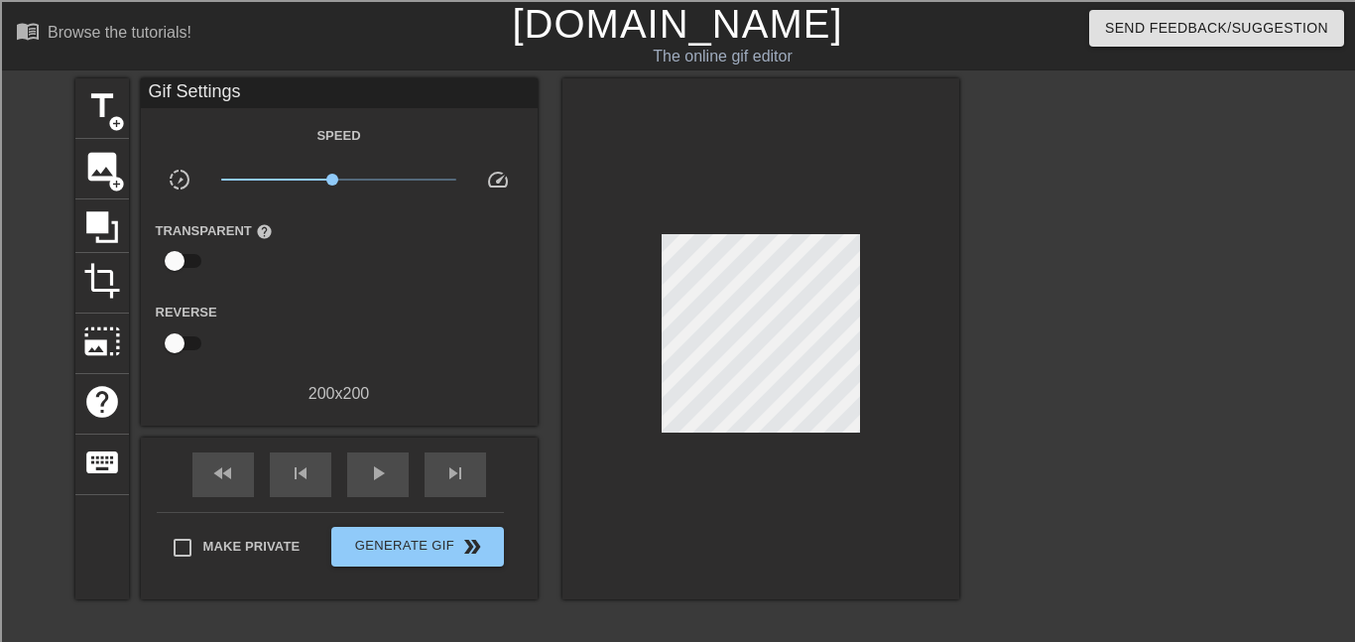
click at [173, 342] on input "checkbox" at bounding box center [174, 343] width 113 height 38
click at [353, 457] on div "play_arrow" at bounding box center [377, 474] width 61 height 45
click at [353, 457] on div "pause" at bounding box center [377, 474] width 61 height 45
click at [191, 327] on input "checkbox" at bounding box center [193, 343] width 113 height 38
click at [383, 483] on span "play_arrow" at bounding box center [378, 473] width 24 height 24
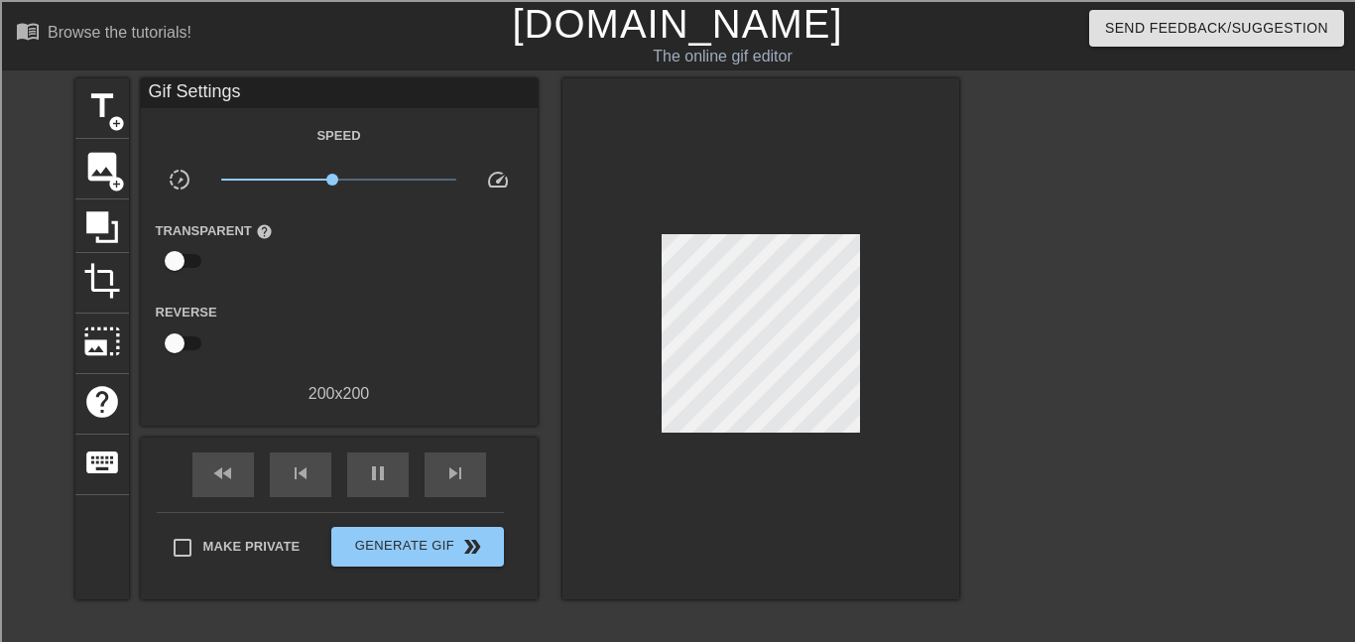
click at [187, 337] on input "checkbox" at bounding box center [174, 343] width 113 height 38
click at [187, 337] on input "checkbox" at bounding box center [193, 343] width 113 height 38
checkbox input "false"
click at [185, 272] on input "checkbox" at bounding box center [174, 261] width 113 height 38
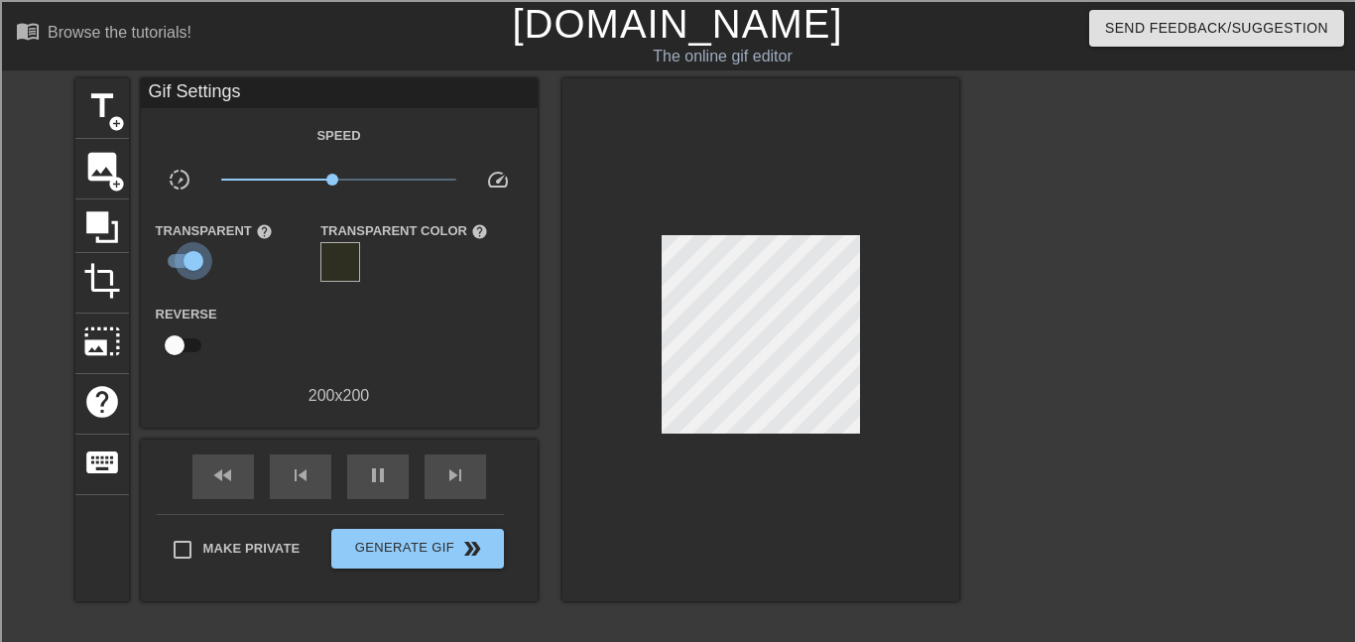
click at [185, 272] on input "checkbox" at bounding box center [193, 261] width 113 height 38
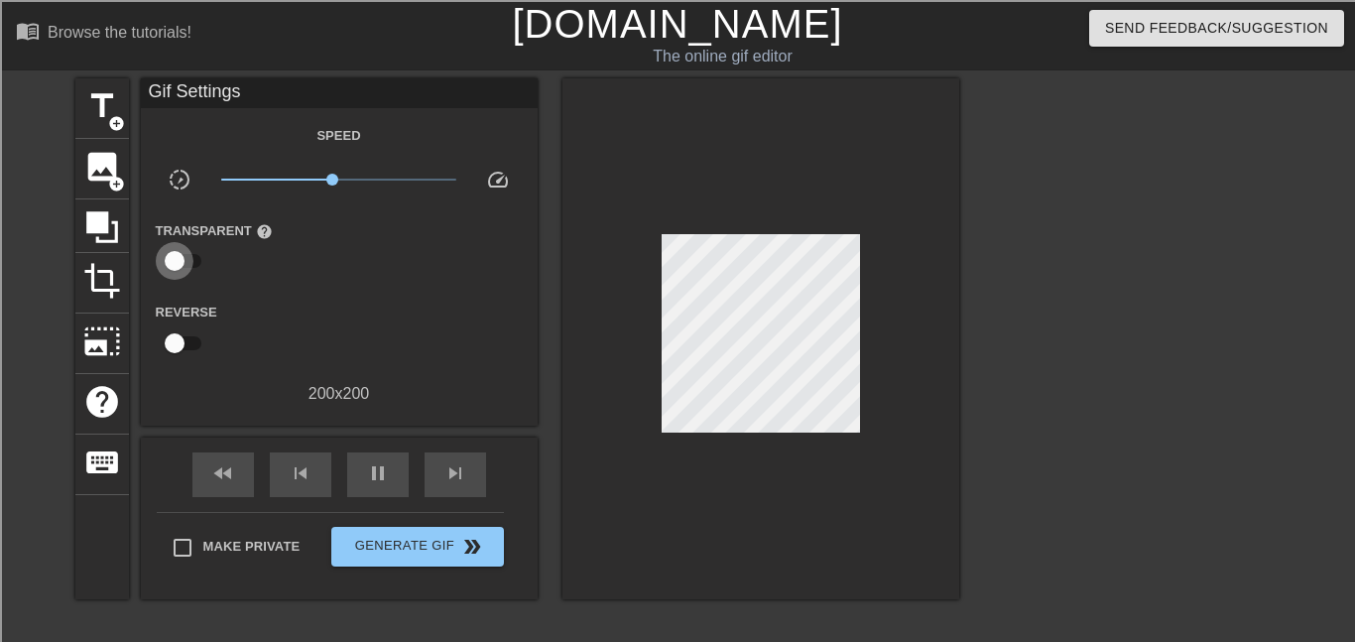
click at [185, 272] on input "checkbox" at bounding box center [174, 261] width 113 height 38
checkbox input "true"
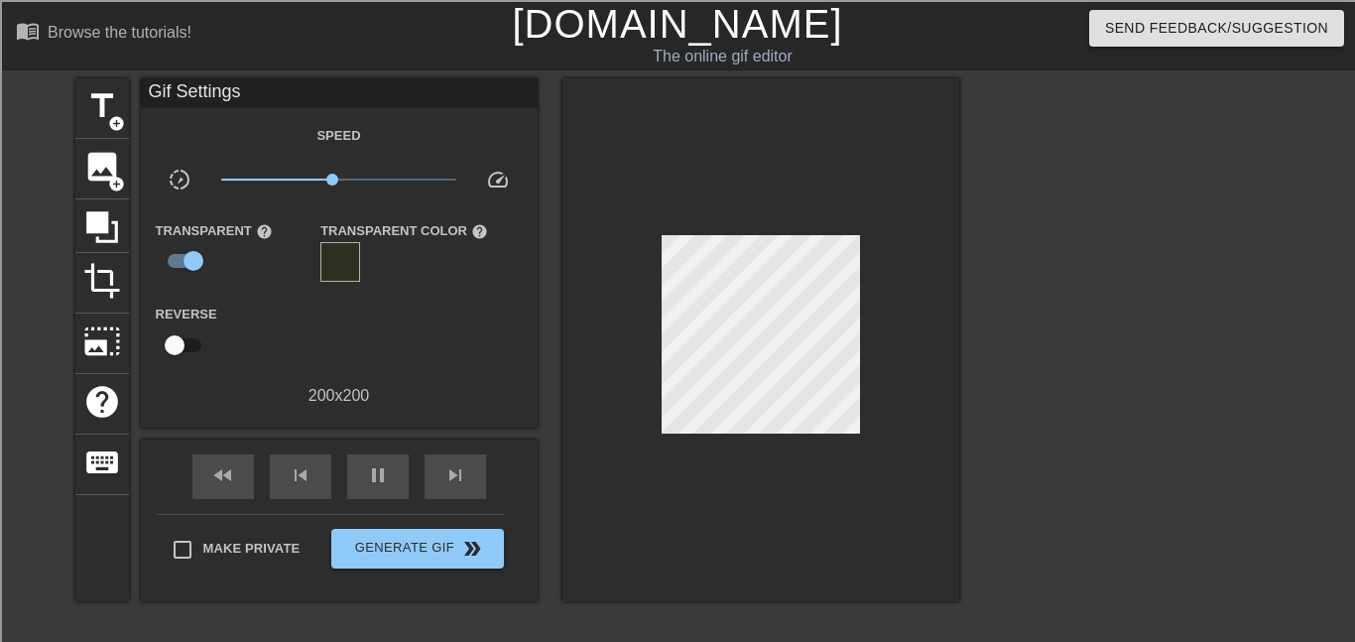
click at [350, 263] on div at bounding box center [340, 262] width 40 height 40
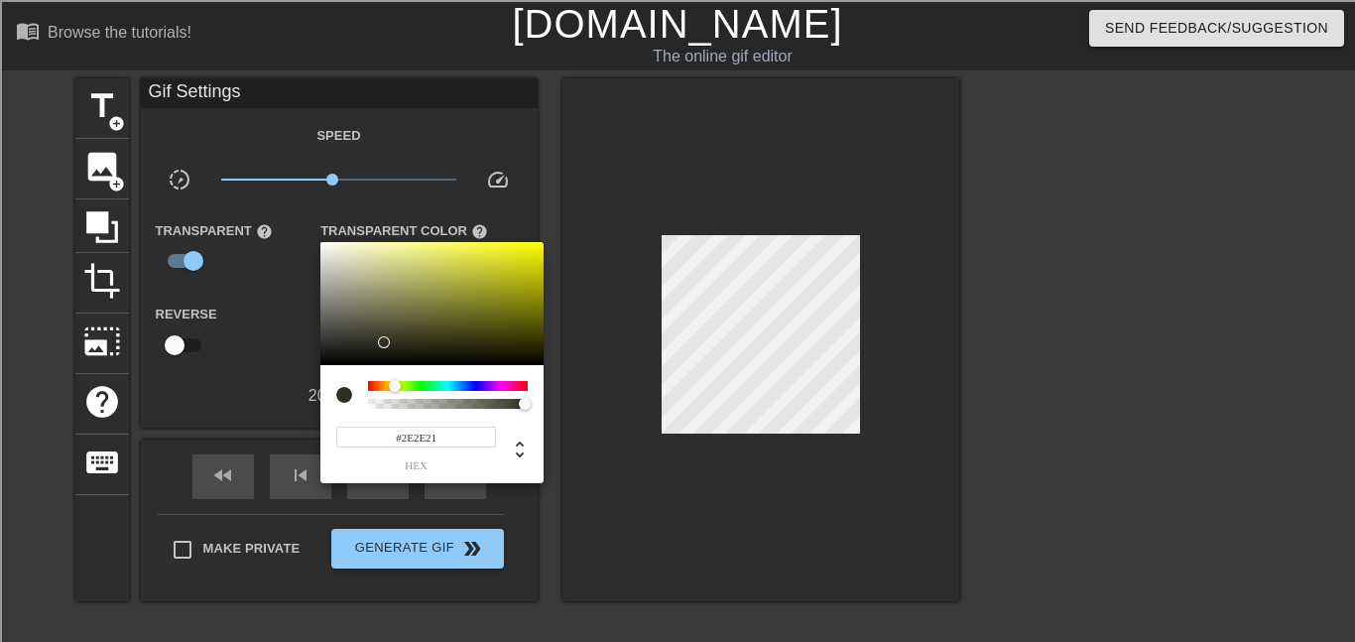
click at [270, 269] on div at bounding box center [677, 321] width 1355 height 642
